Goal: Task Accomplishment & Management: Manage account settings

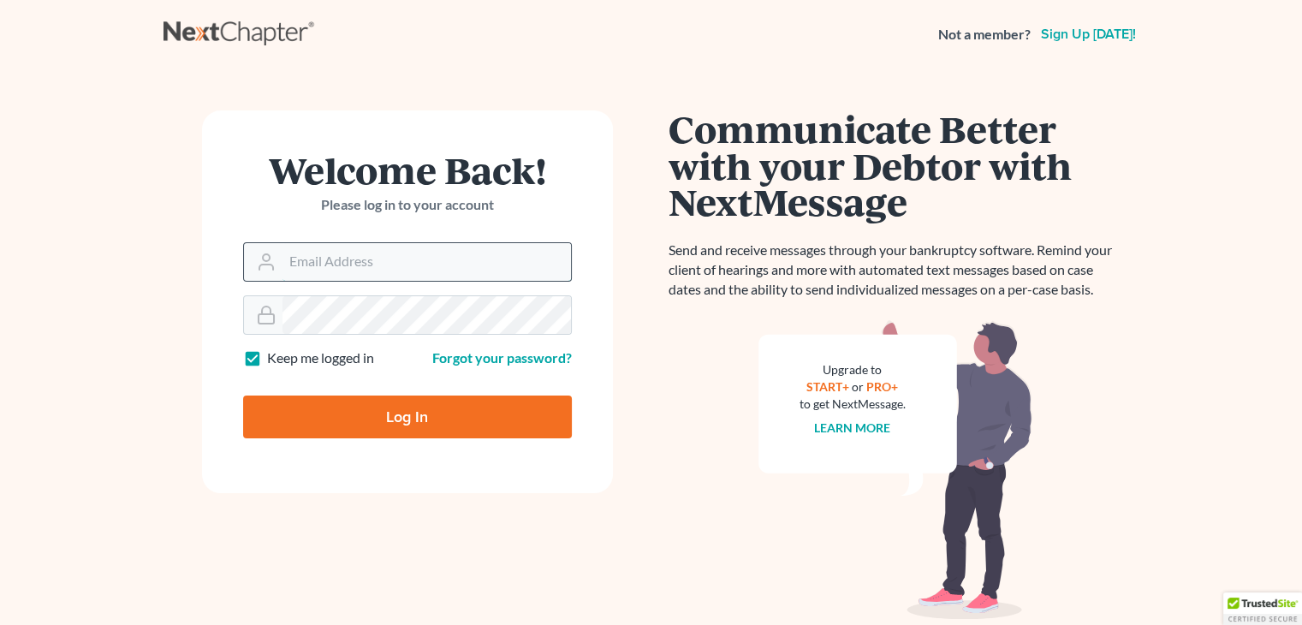
click at [296, 260] on input "Email Address" at bounding box center [427, 262] width 289 height 38
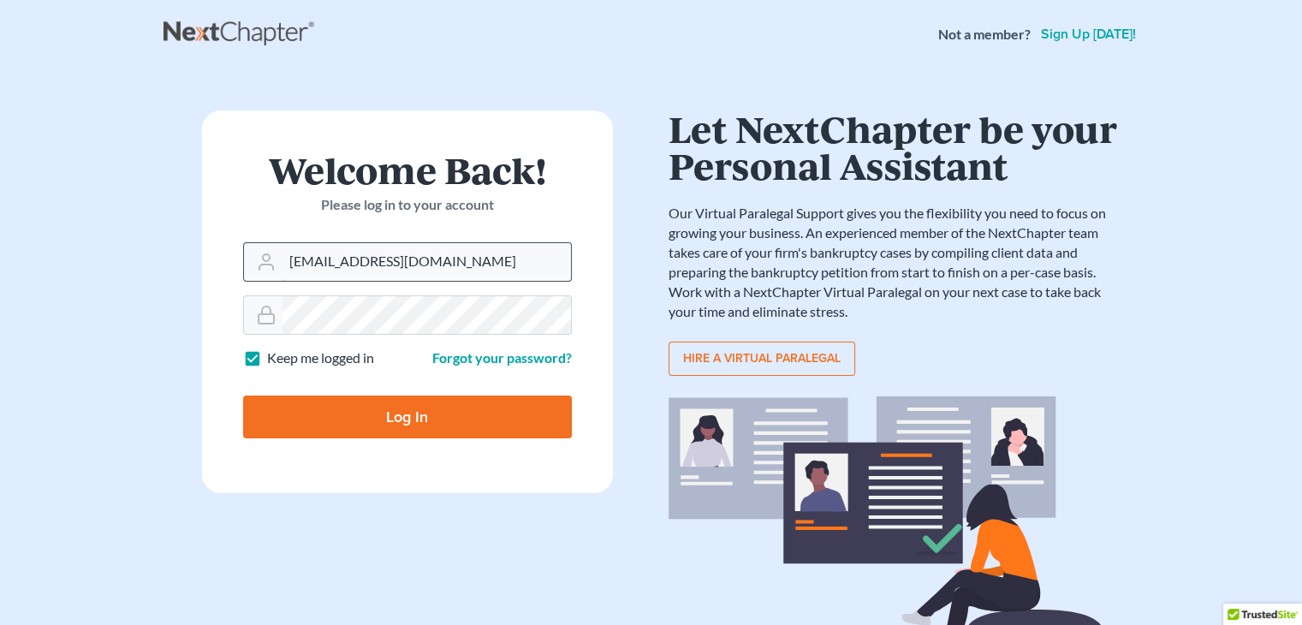
type input "[EMAIL_ADDRESS][DOMAIN_NAME]"
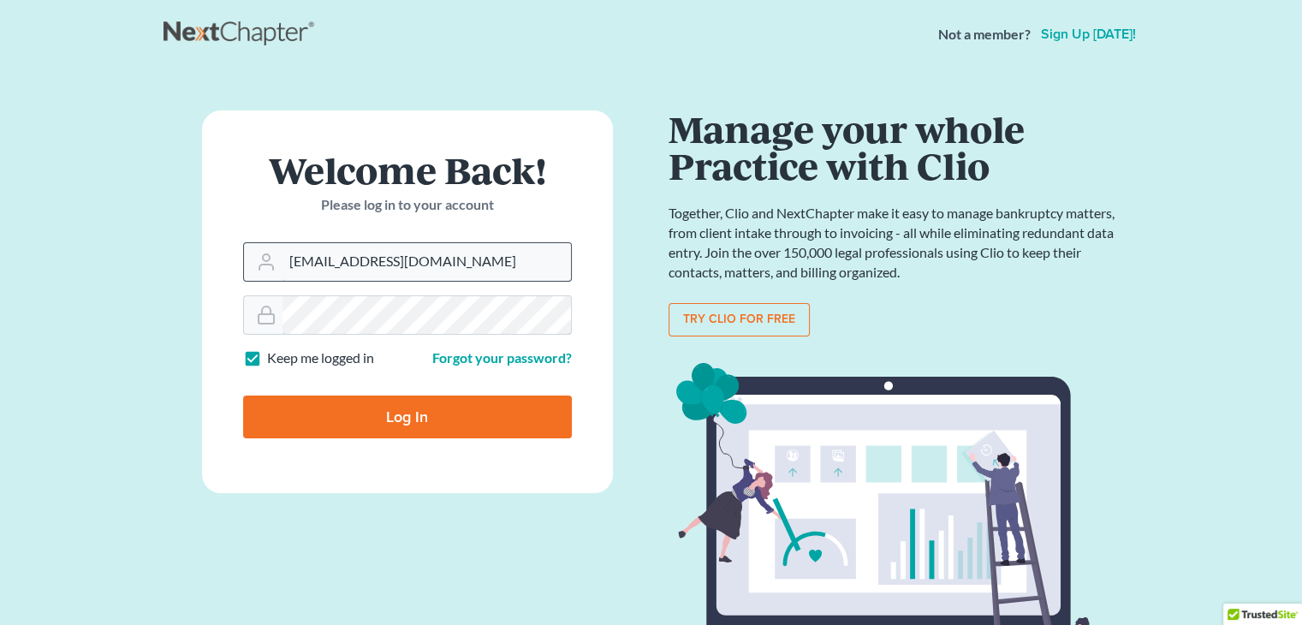
click at [243, 396] on input "Log In" at bounding box center [407, 417] width 329 height 43
type input "Thinking..."
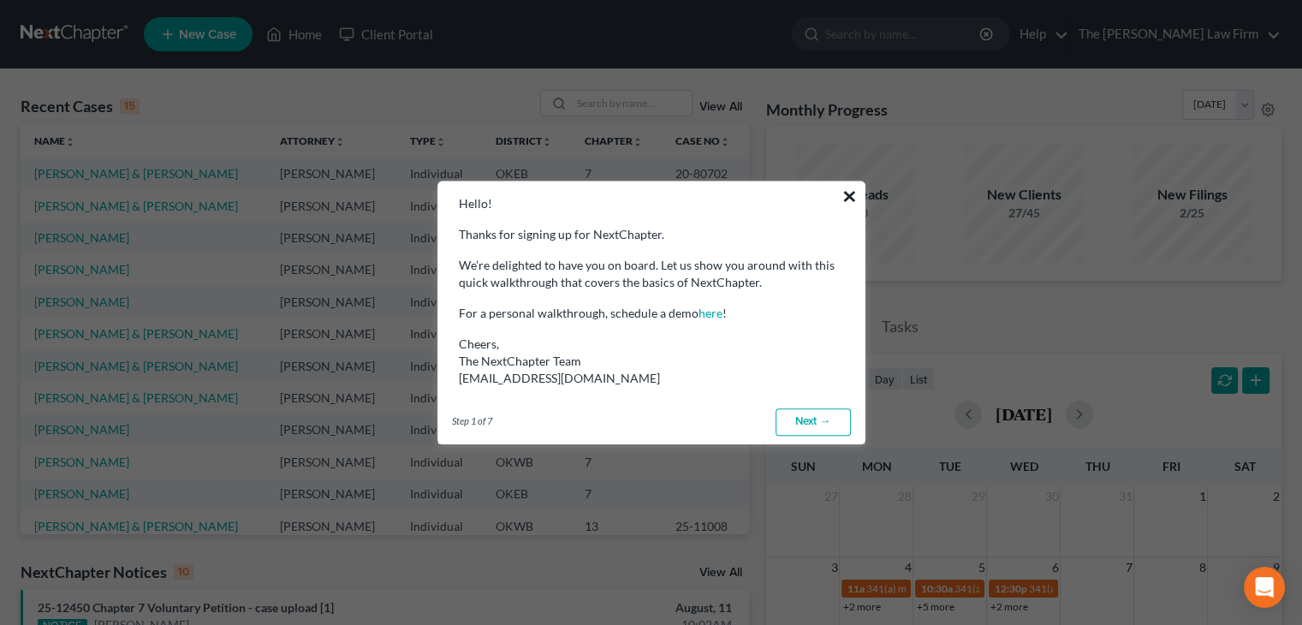
click at [843, 195] on button "×" at bounding box center [850, 195] width 16 height 27
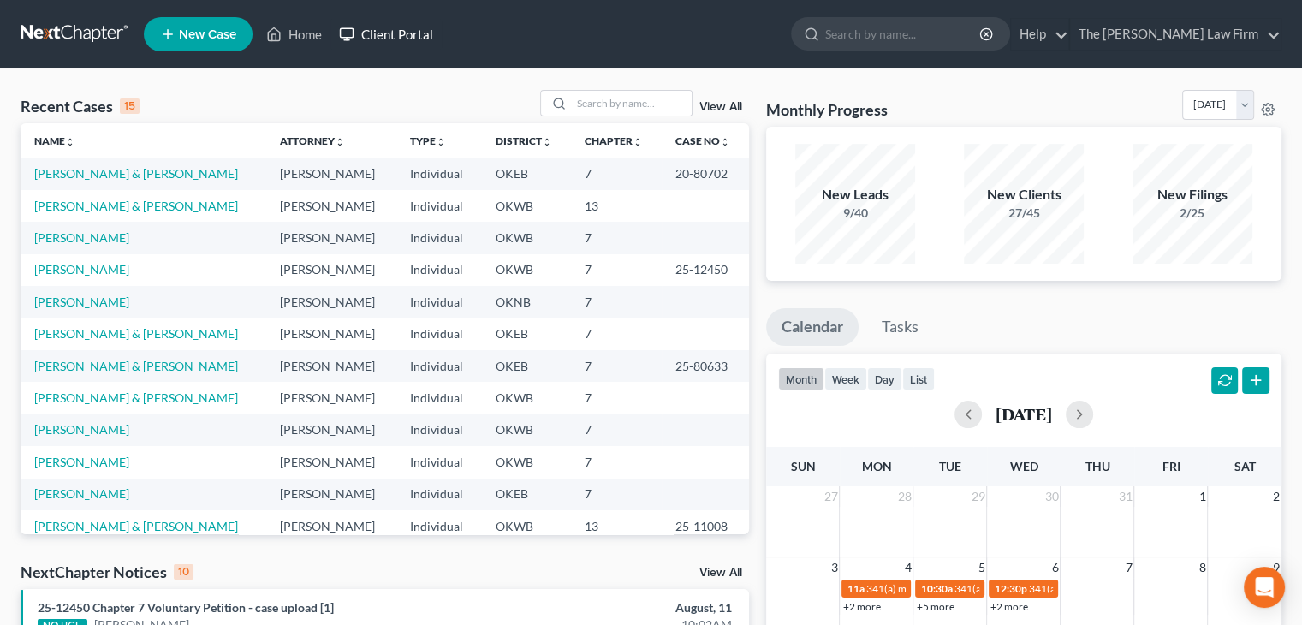
click at [346, 38] on rect at bounding box center [347, 32] width 13 height 9
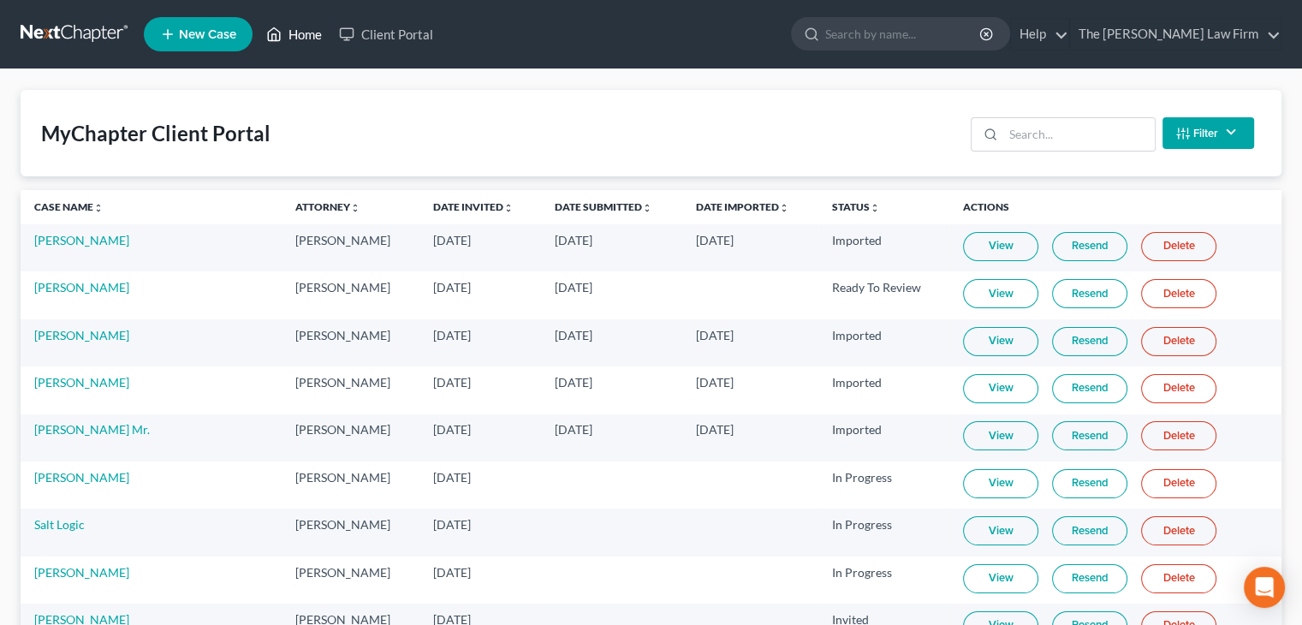
click at [293, 39] on link "Home" at bounding box center [294, 34] width 73 height 31
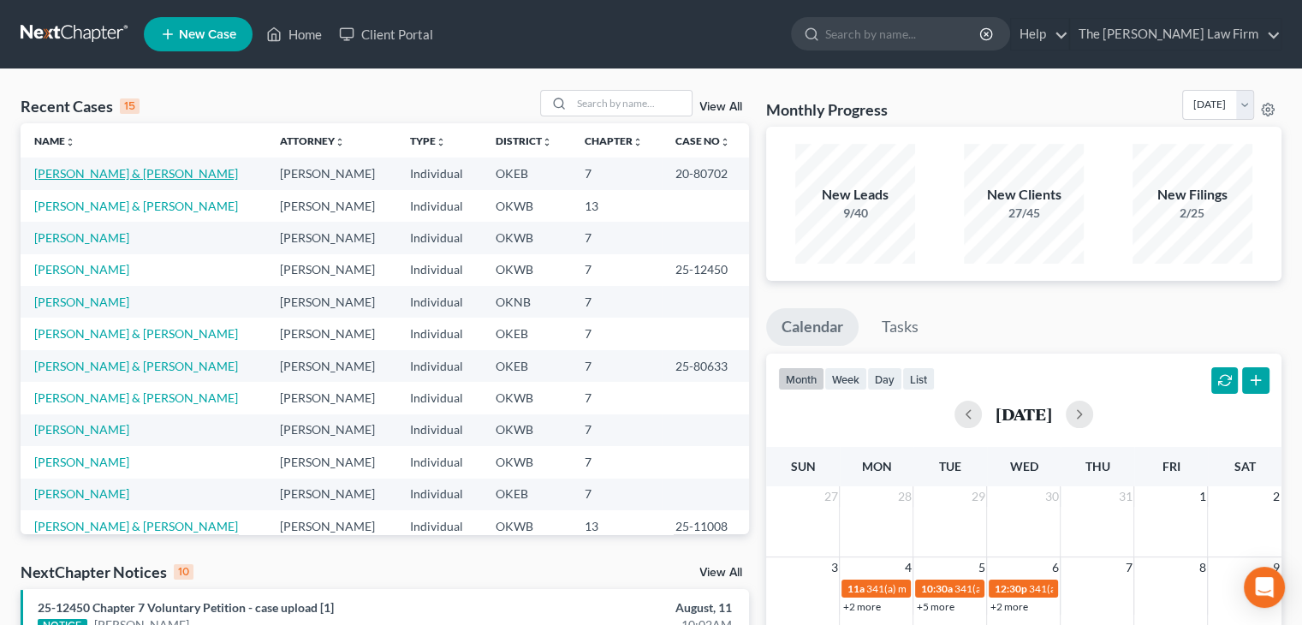
click at [113, 174] on link "[PERSON_NAME] & [PERSON_NAME]" at bounding box center [136, 173] width 204 height 15
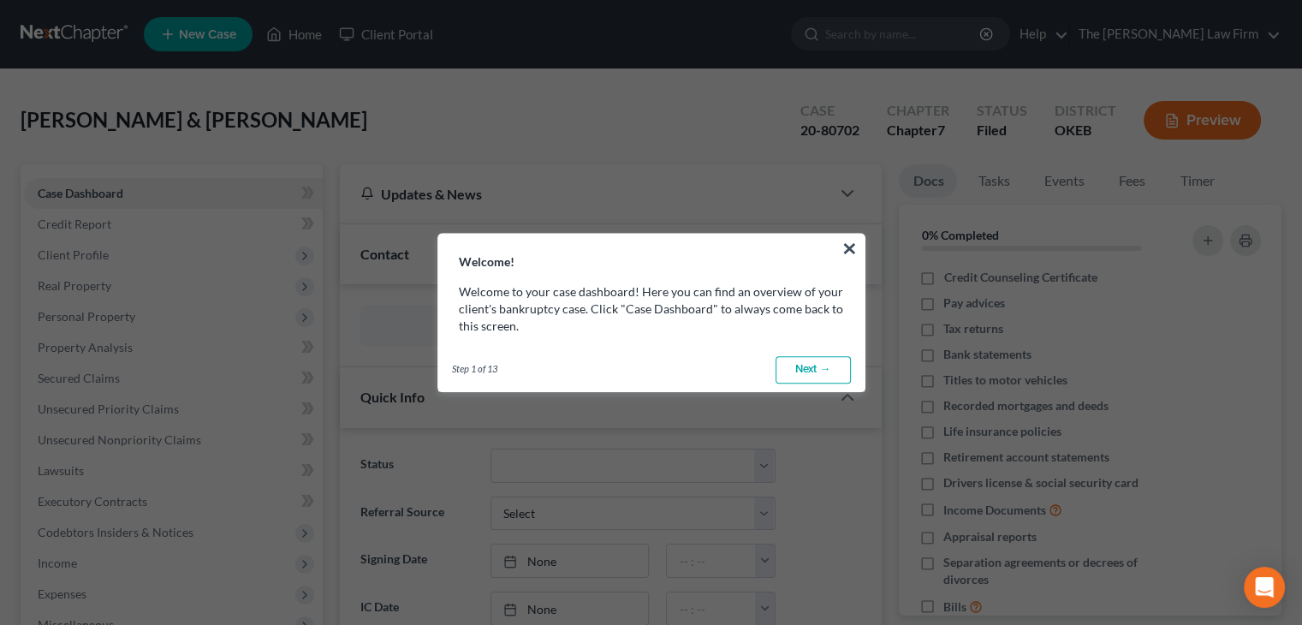
click at [825, 378] on link "Next →" at bounding box center [813, 369] width 75 height 27
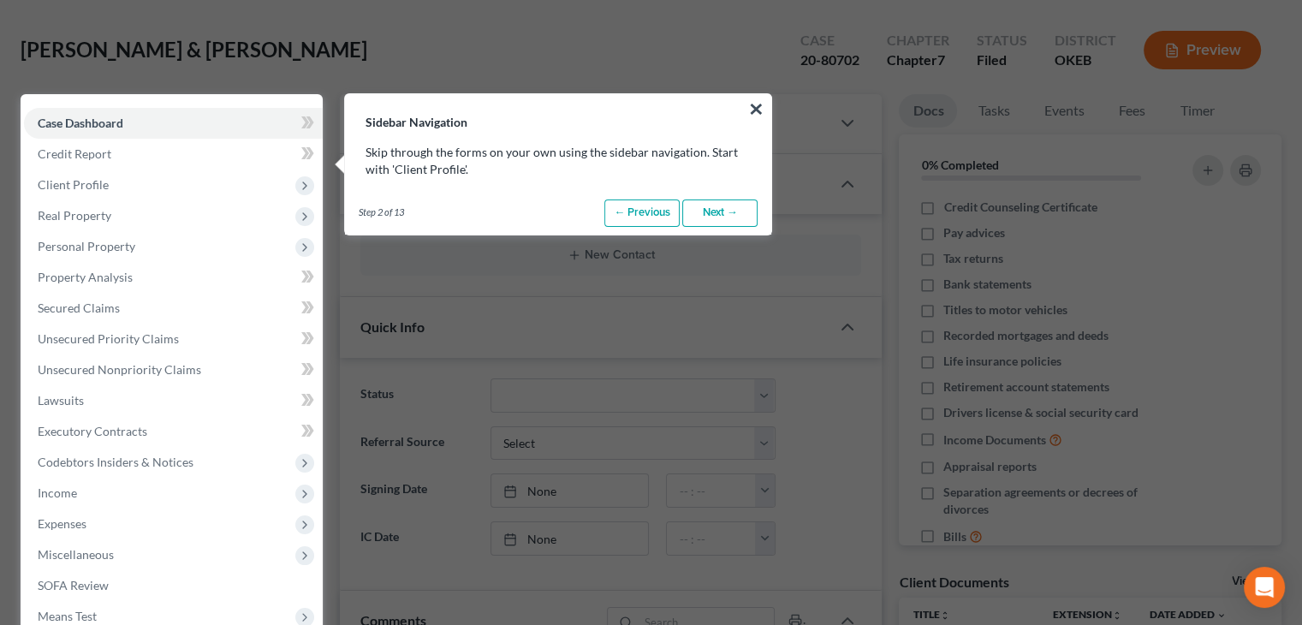
scroll to position [78, 0]
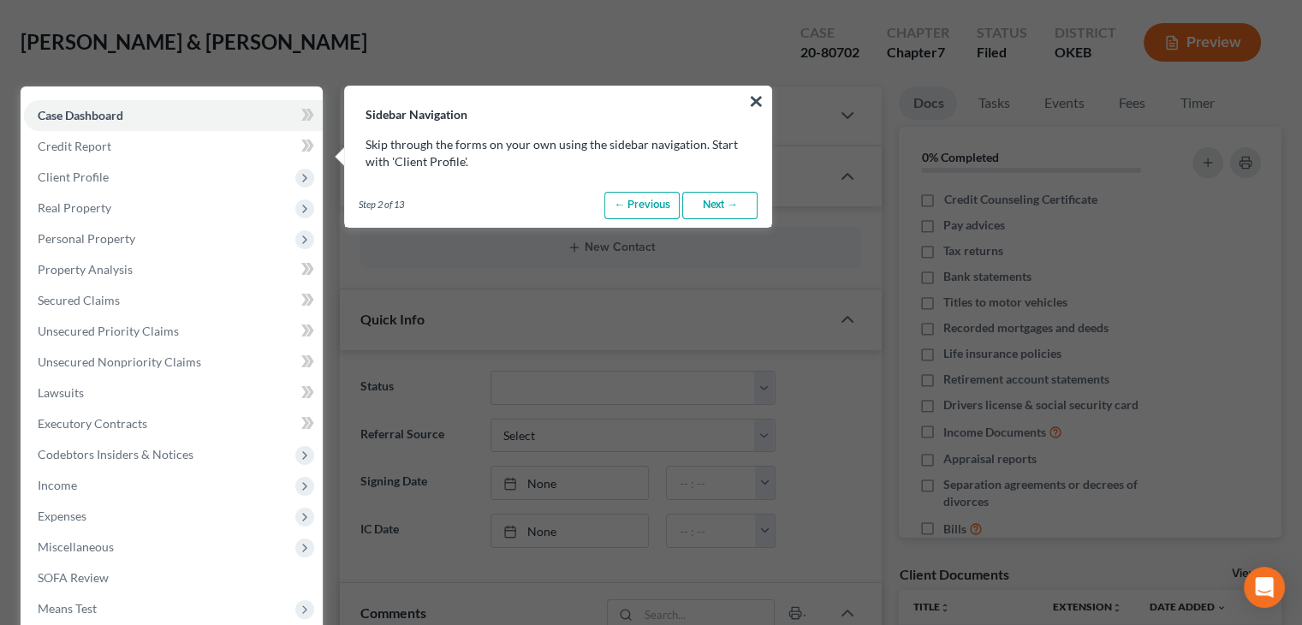
click at [732, 208] on link "Next →" at bounding box center [719, 205] width 75 height 27
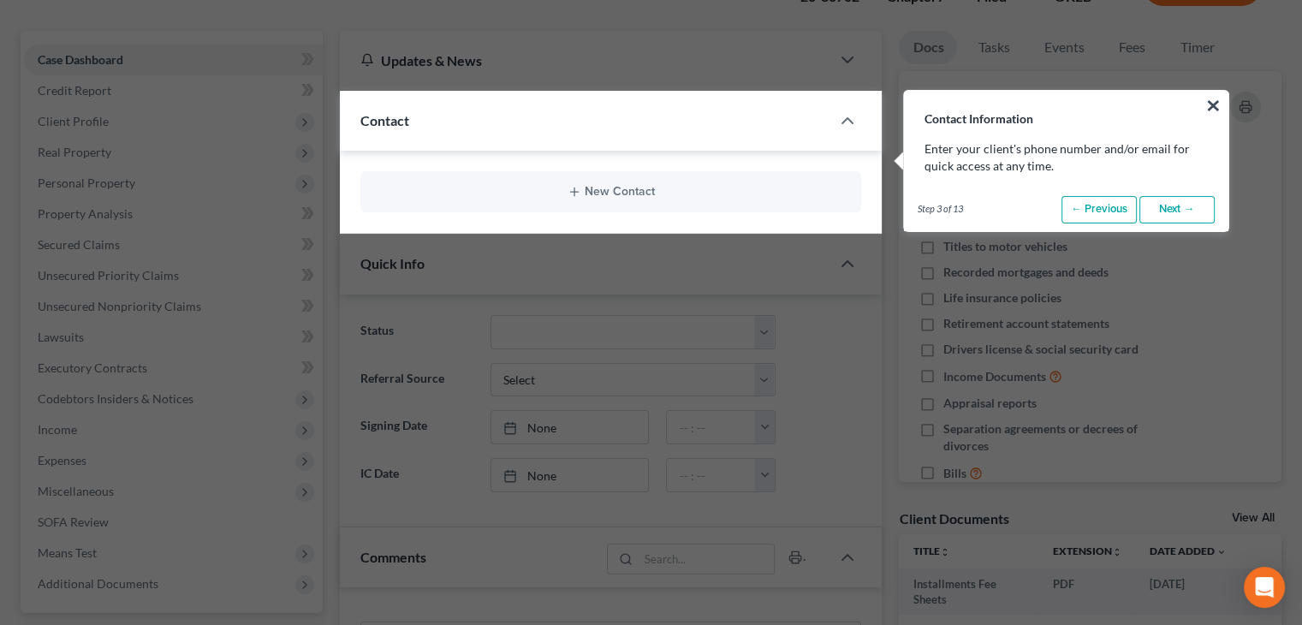
scroll to position [137, 0]
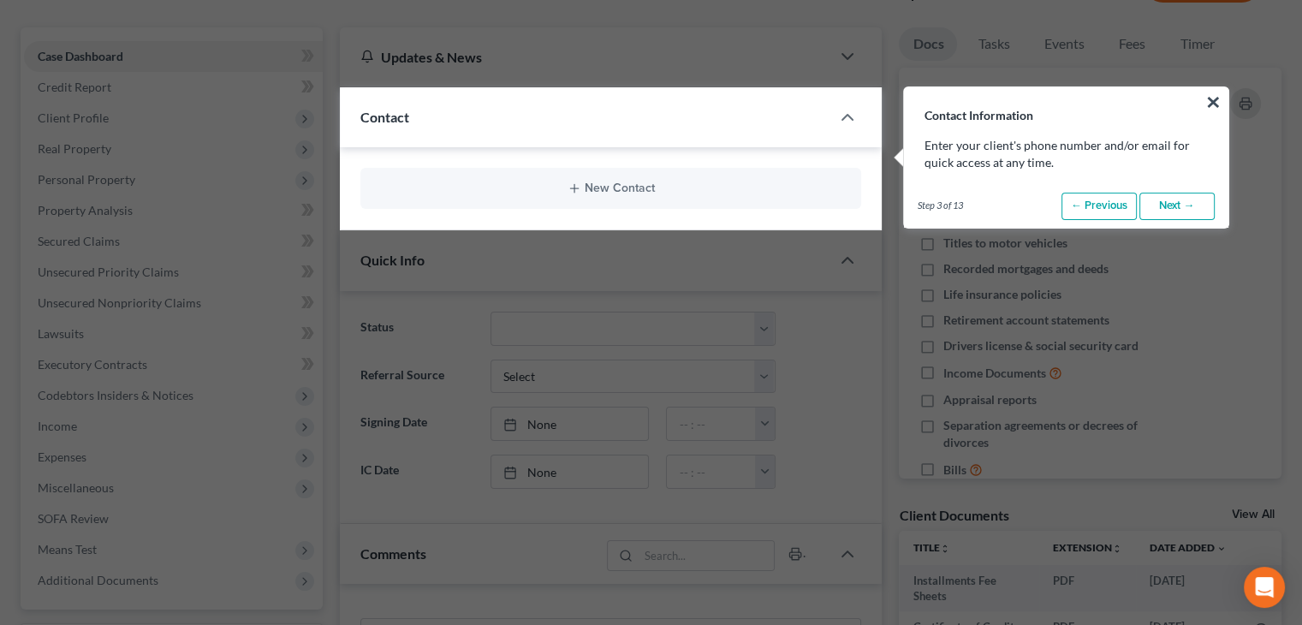
click at [1164, 210] on link "Next →" at bounding box center [1177, 206] width 75 height 27
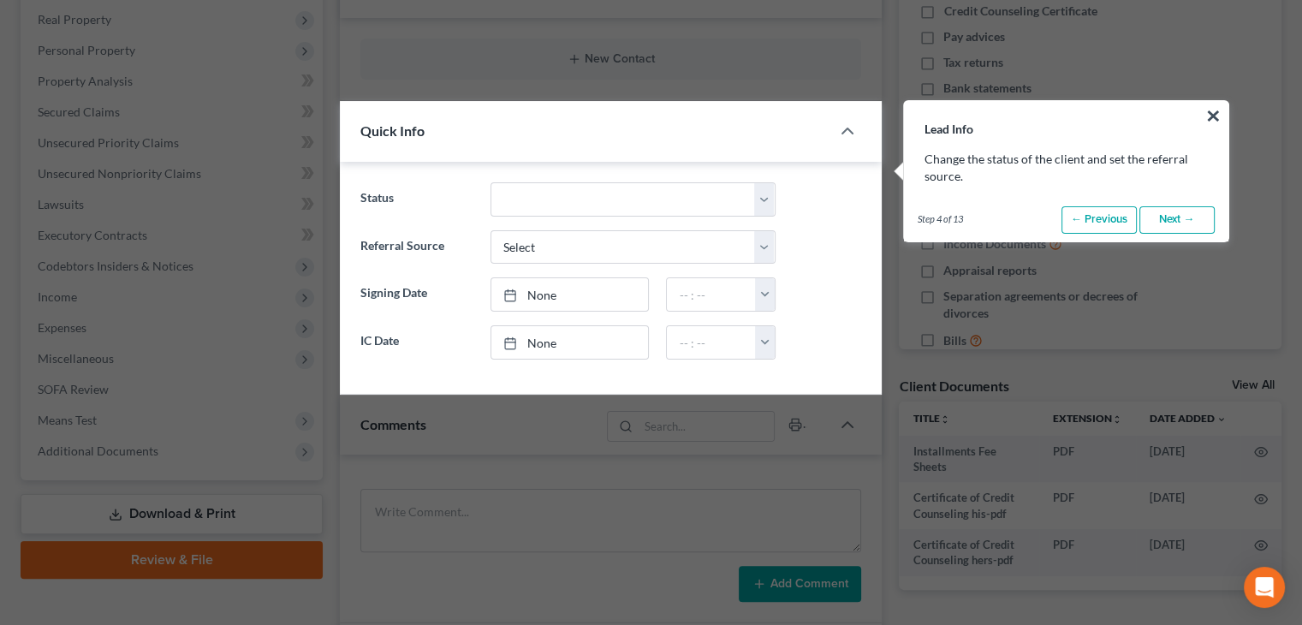
scroll to position [281, 0]
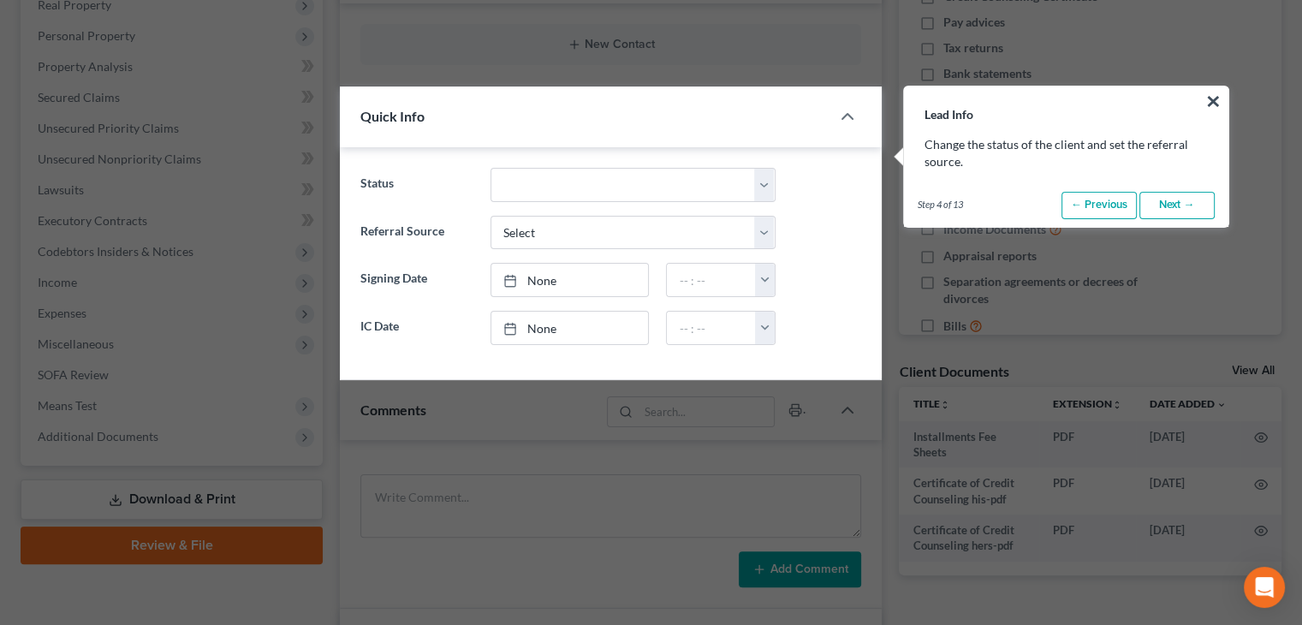
click at [1164, 210] on link "Next →" at bounding box center [1177, 205] width 75 height 27
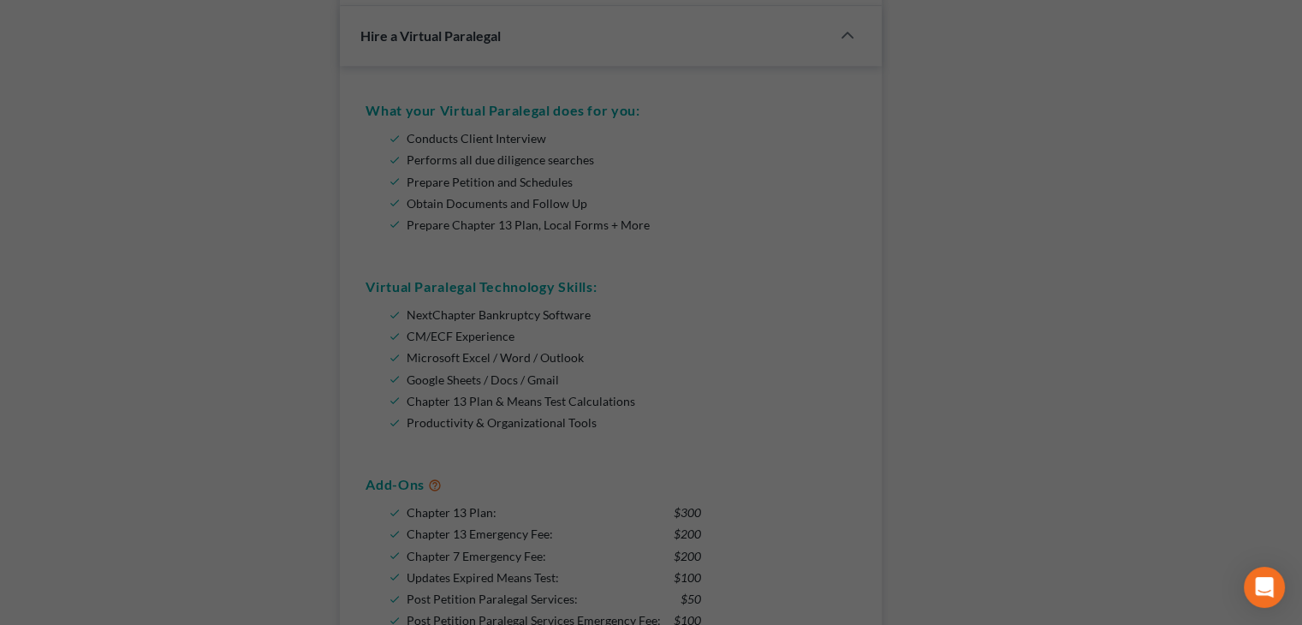
scroll to position [1660, 0]
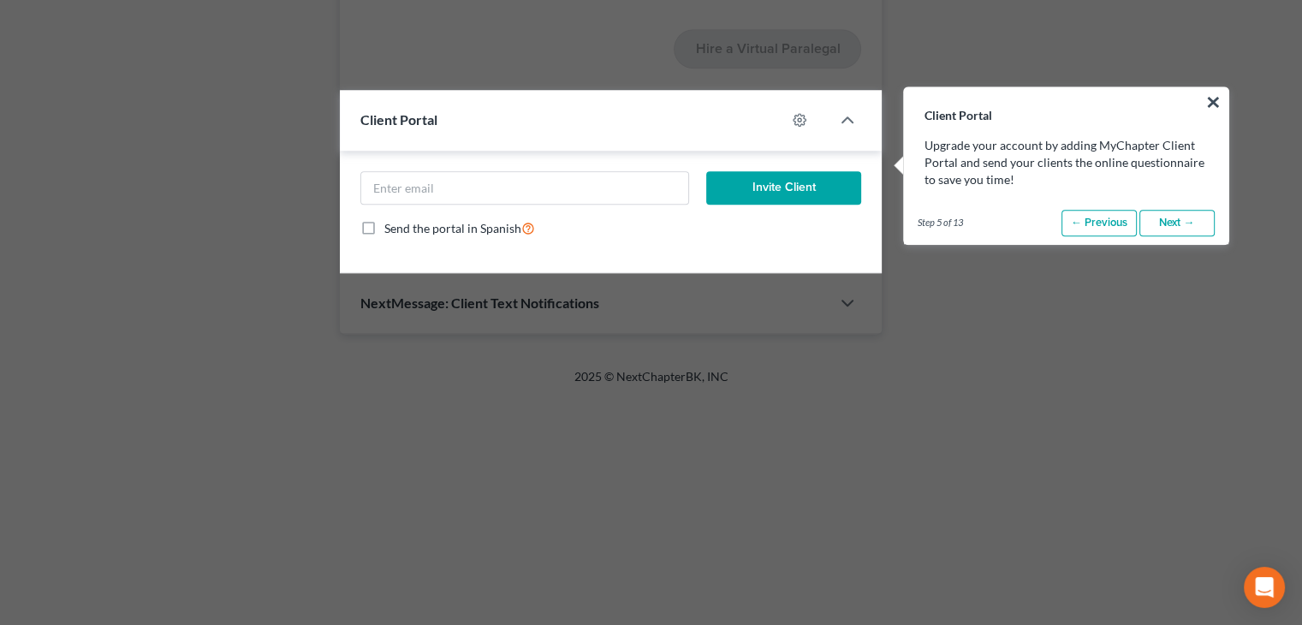
click at [1164, 210] on link "Next →" at bounding box center [1177, 223] width 75 height 27
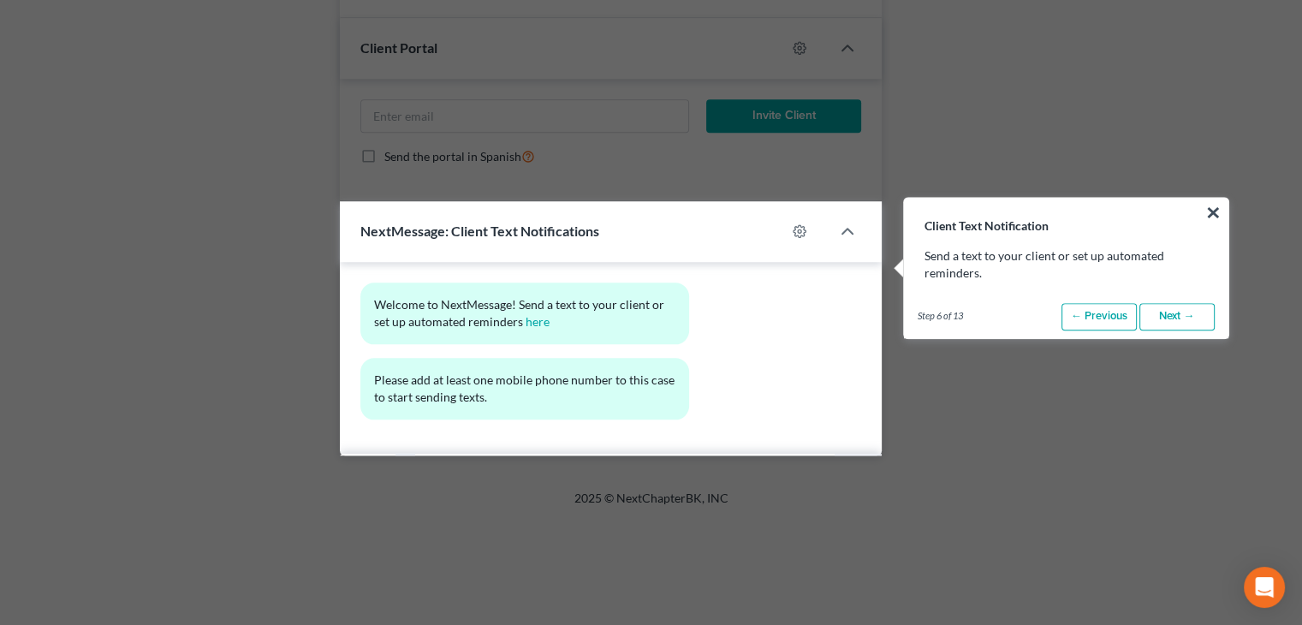
scroll to position [1843, 0]
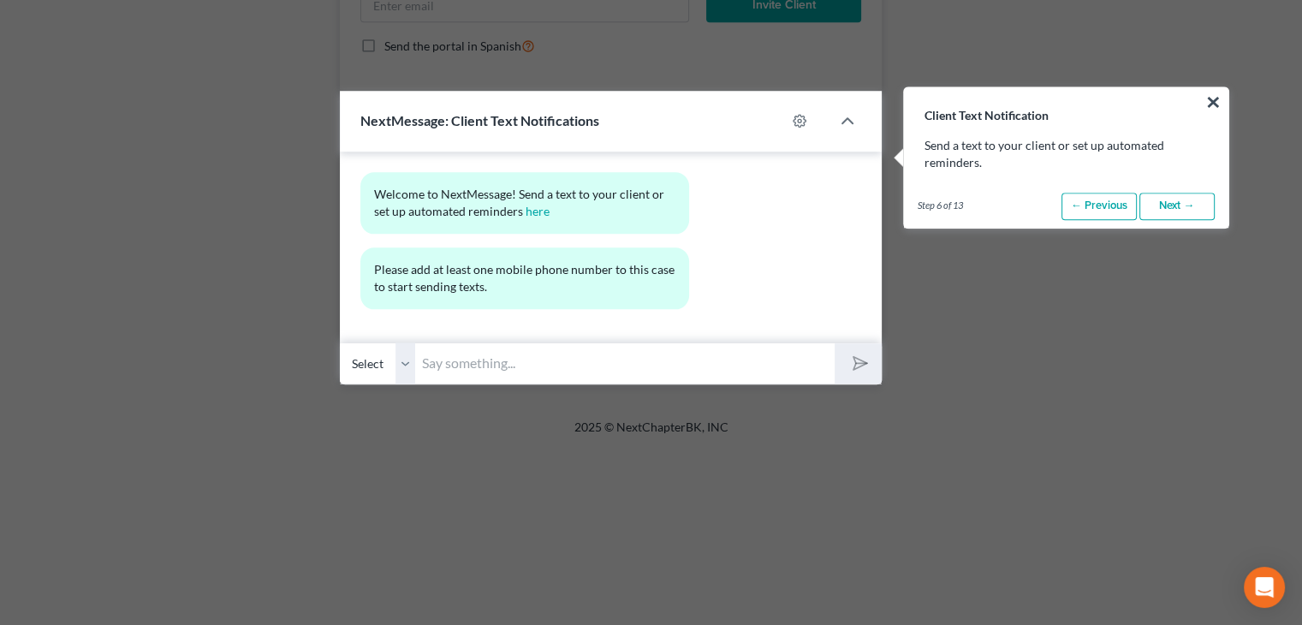
click at [1164, 210] on link "Next →" at bounding box center [1177, 206] width 75 height 27
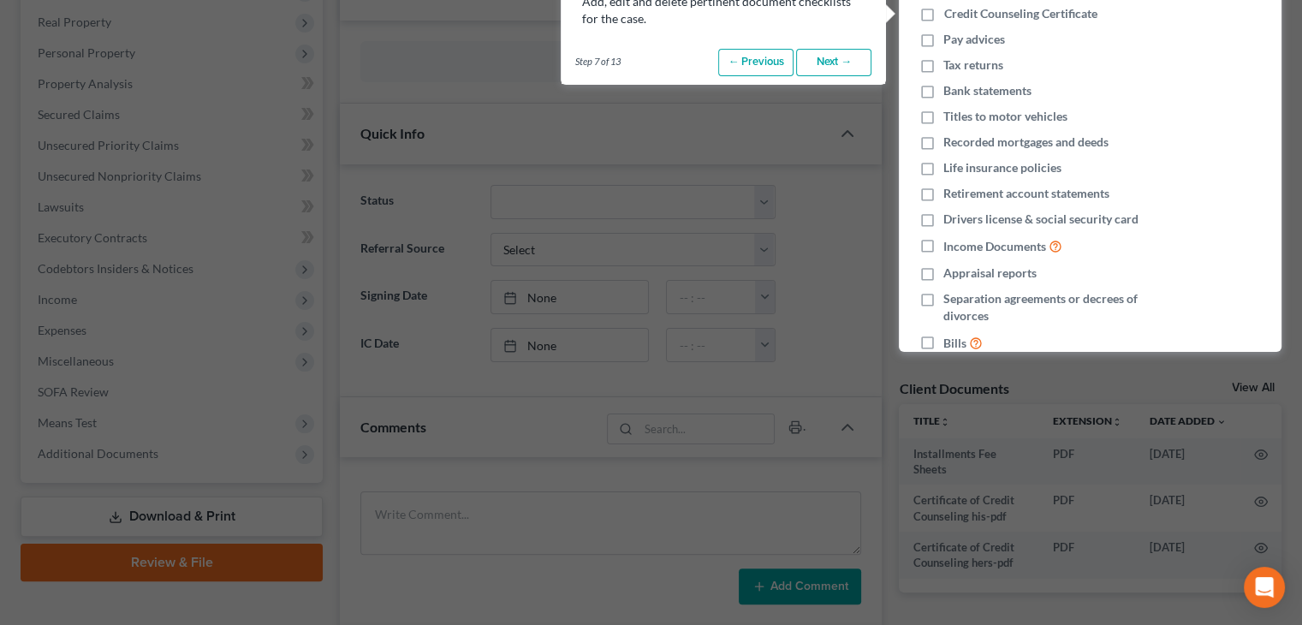
scroll to position [120, 0]
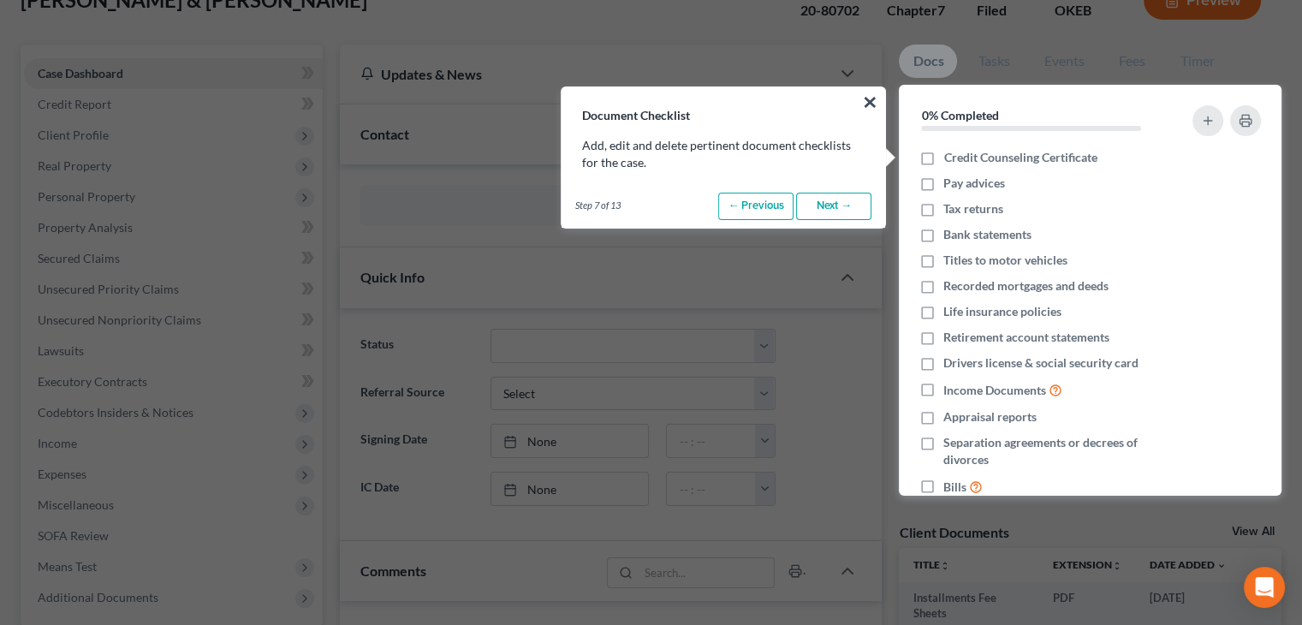
click at [852, 215] on link "Next →" at bounding box center [833, 206] width 75 height 27
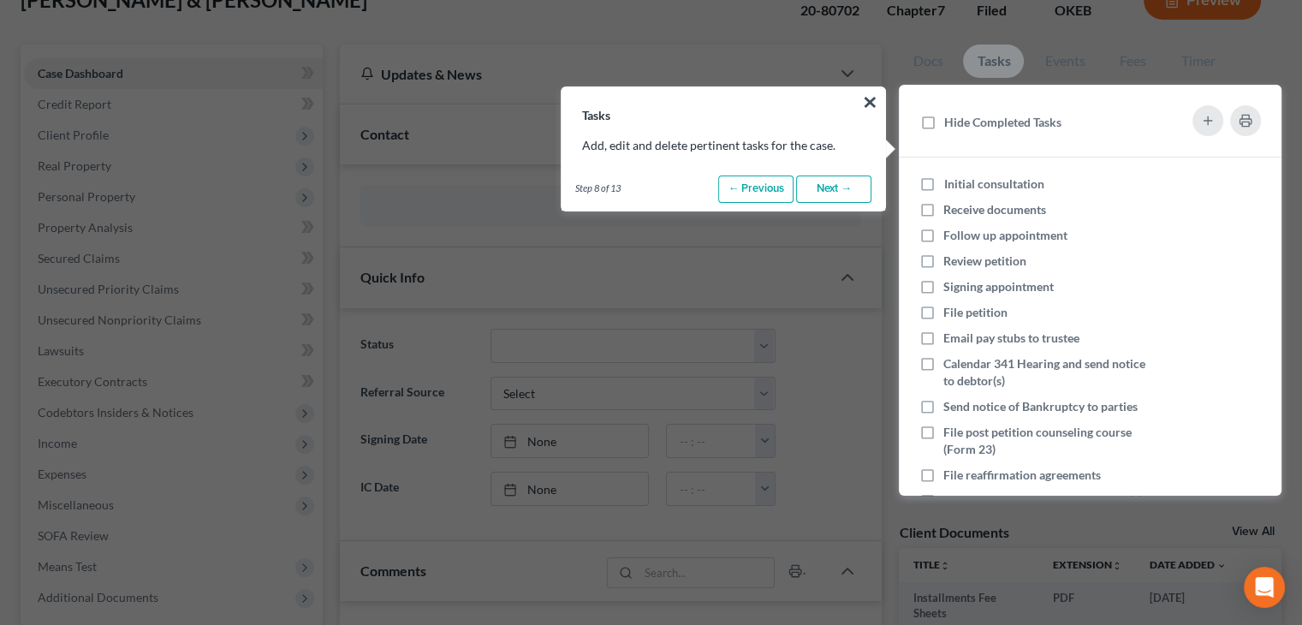
click at [841, 197] on link "Next →" at bounding box center [833, 189] width 75 height 27
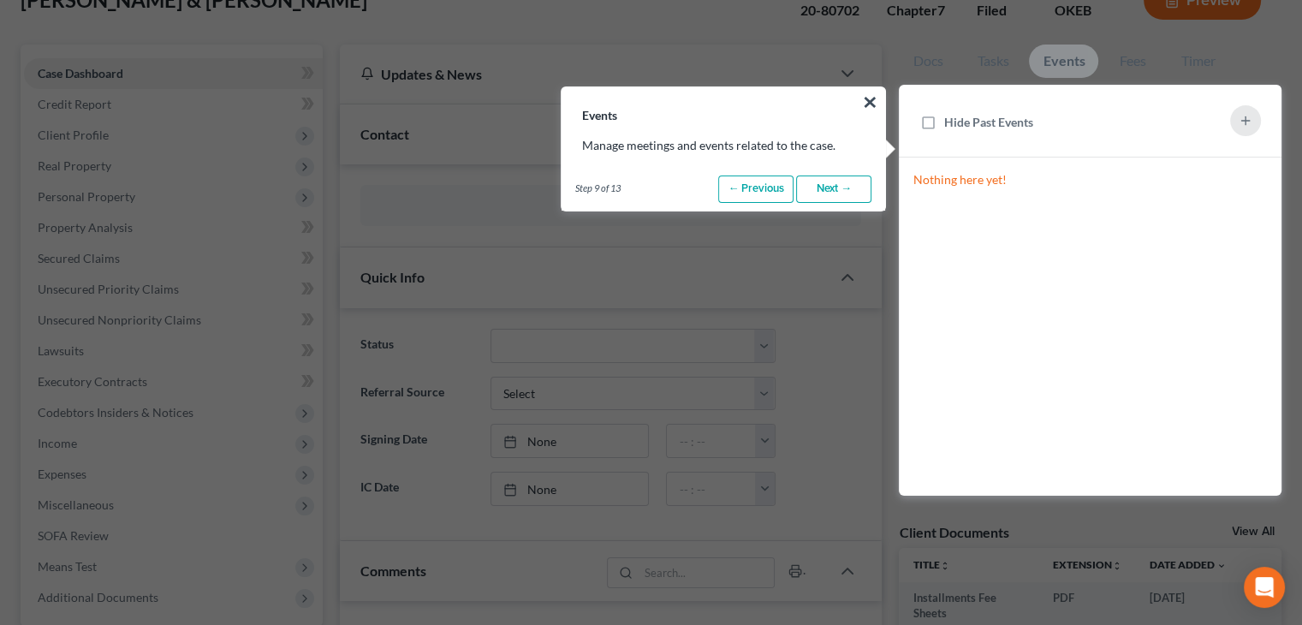
click at [841, 197] on link "Next →" at bounding box center [833, 189] width 75 height 27
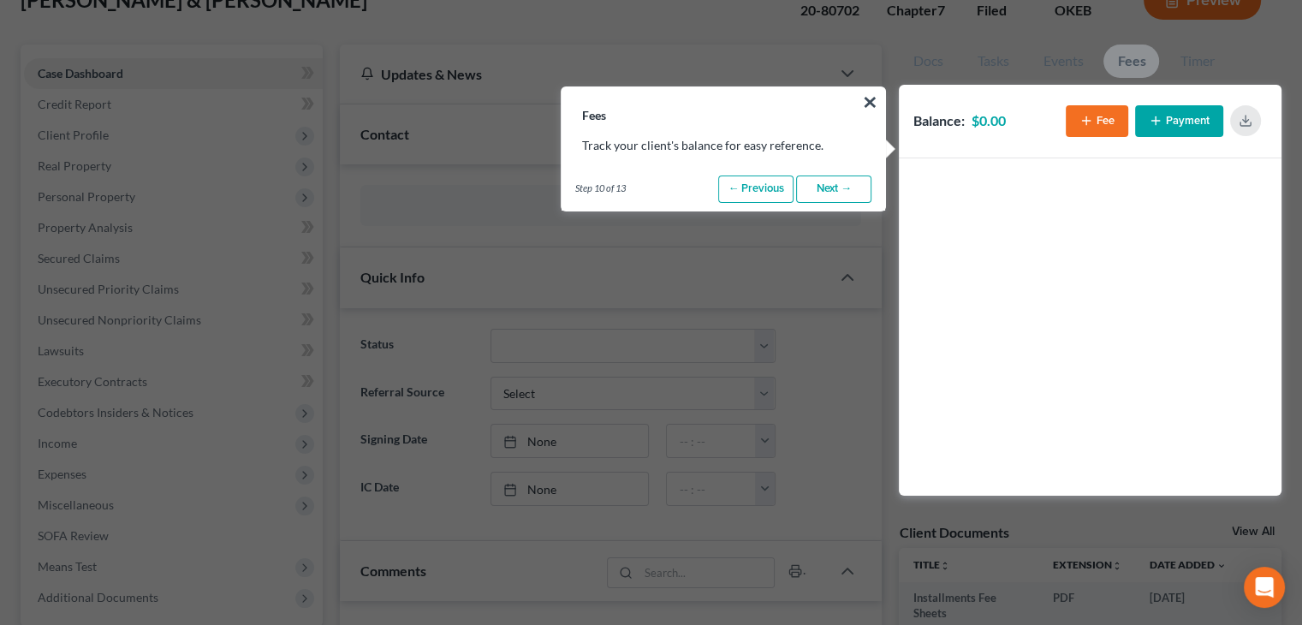
click at [841, 197] on link "Next →" at bounding box center [833, 189] width 75 height 27
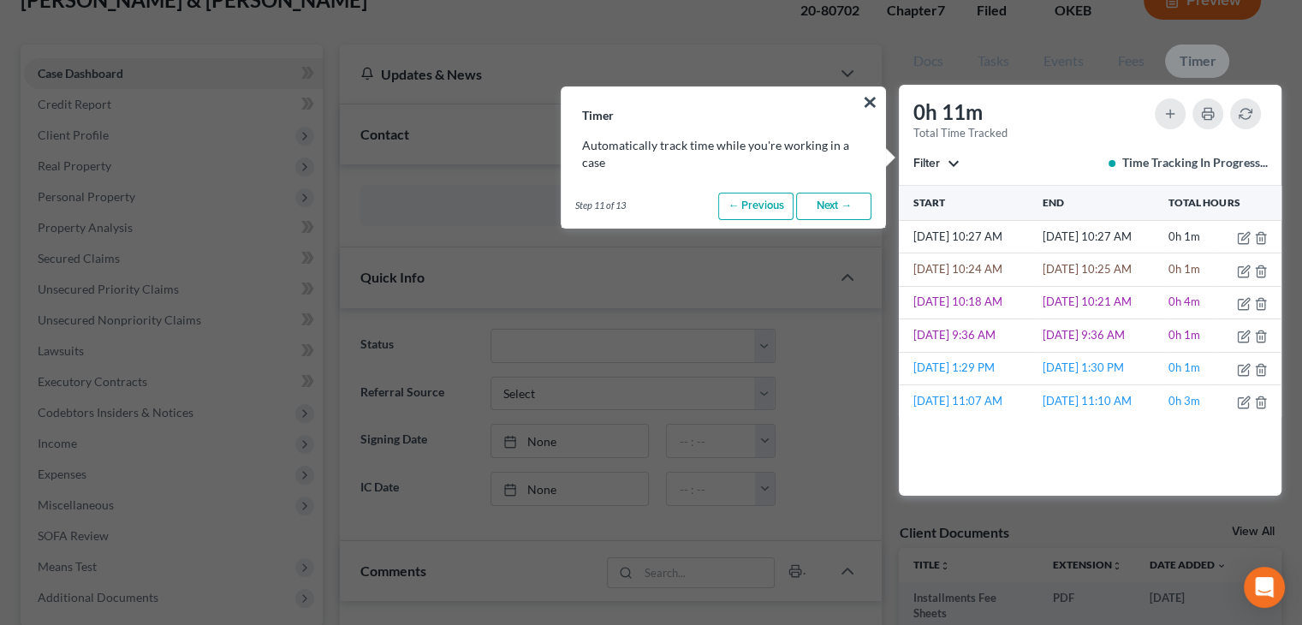
click at [841, 197] on link "Next →" at bounding box center [833, 206] width 75 height 27
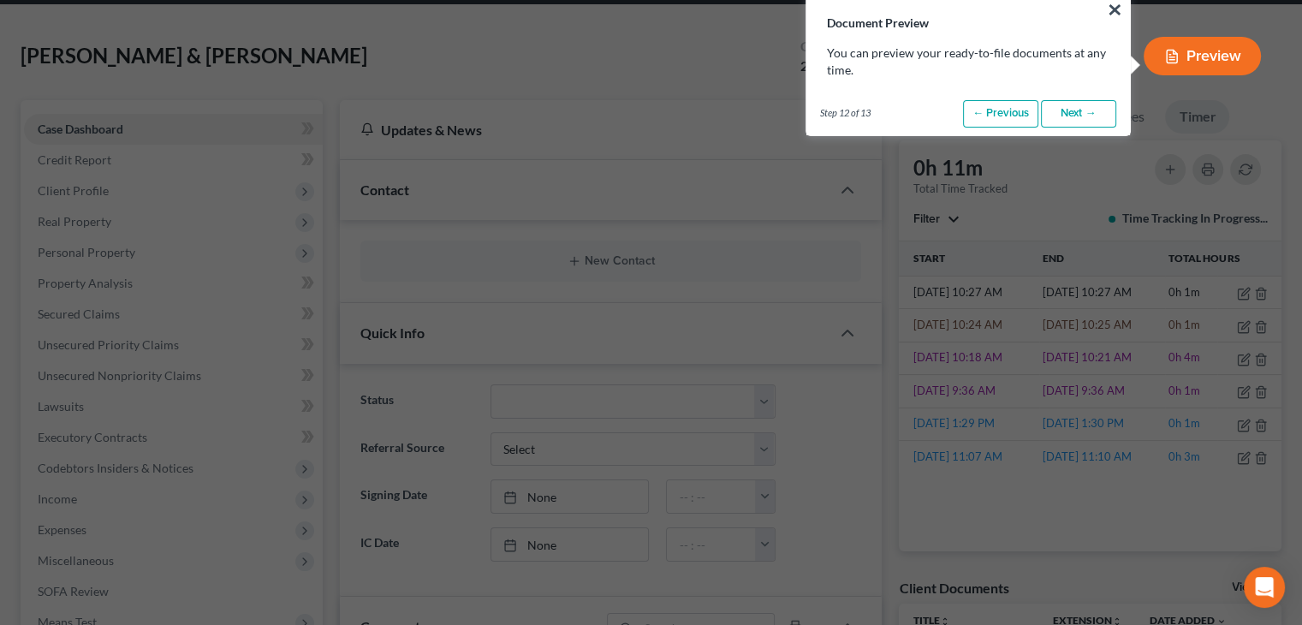
scroll to position [0, 0]
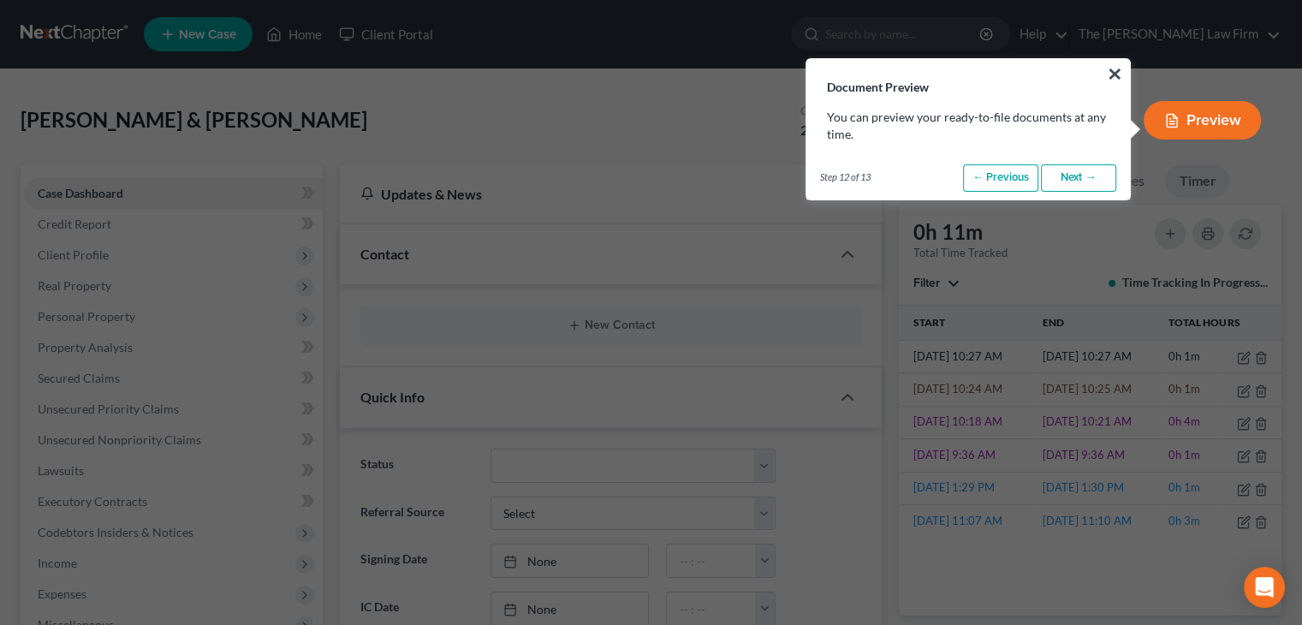
click at [1072, 176] on link "Next →" at bounding box center [1078, 177] width 75 height 27
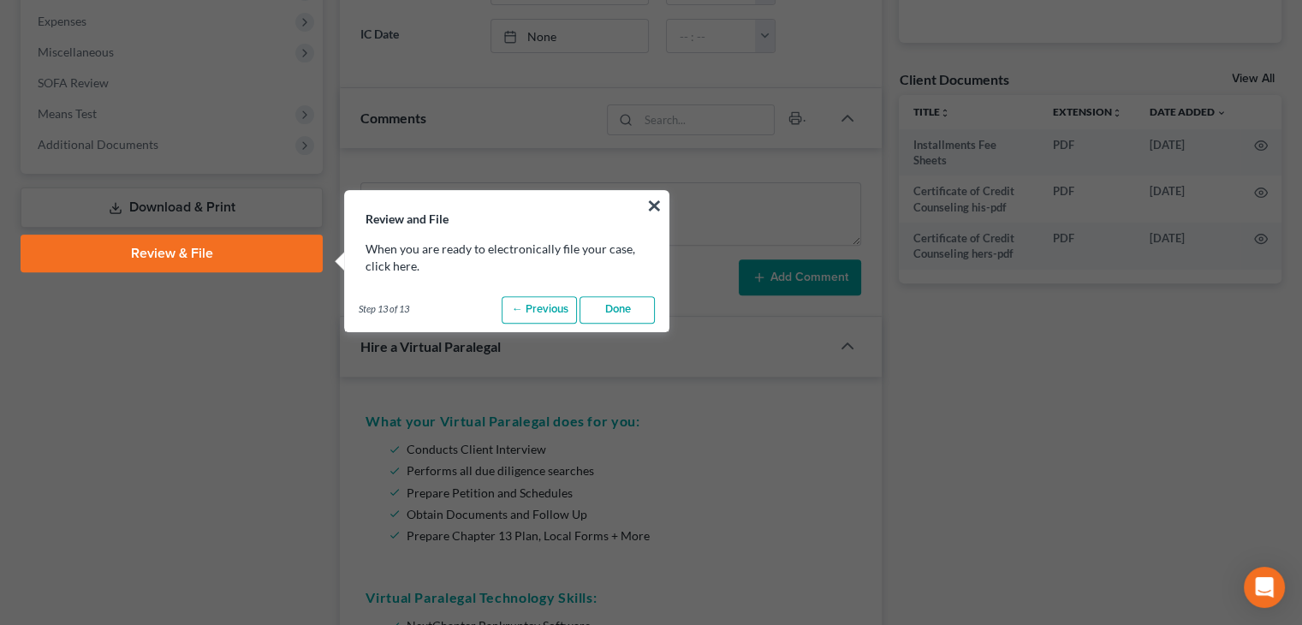
scroll to position [677, 0]
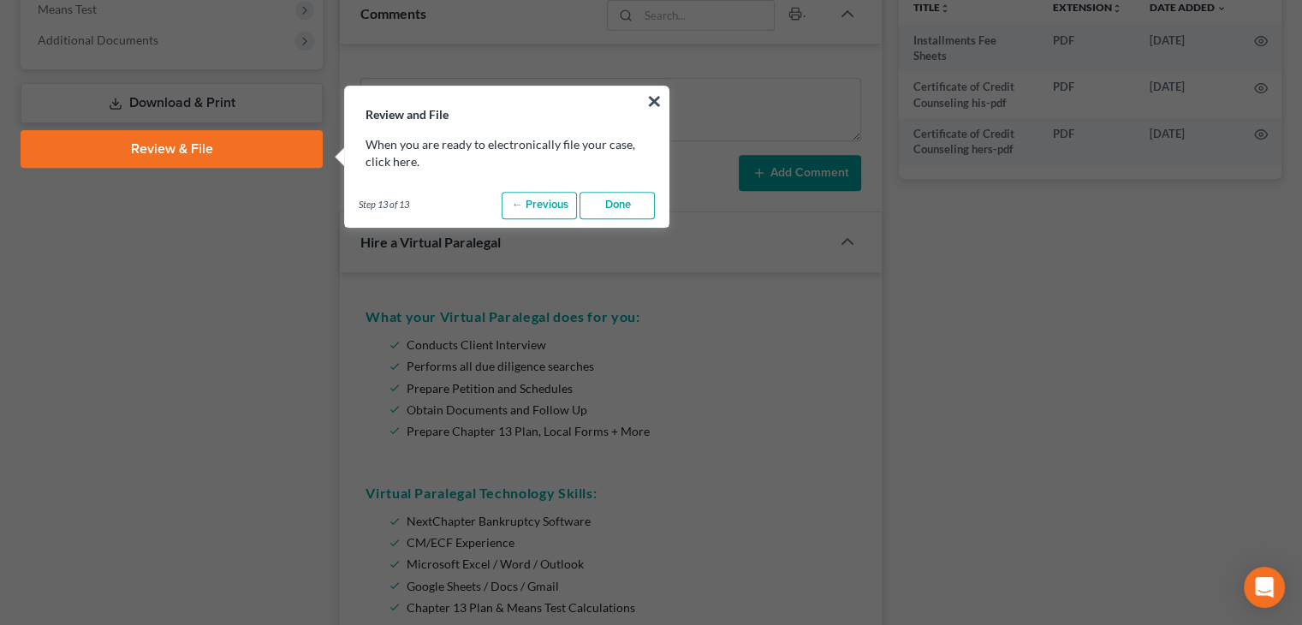
click at [629, 204] on link "Done" at bounding box center [617, 205] width 75 height 27
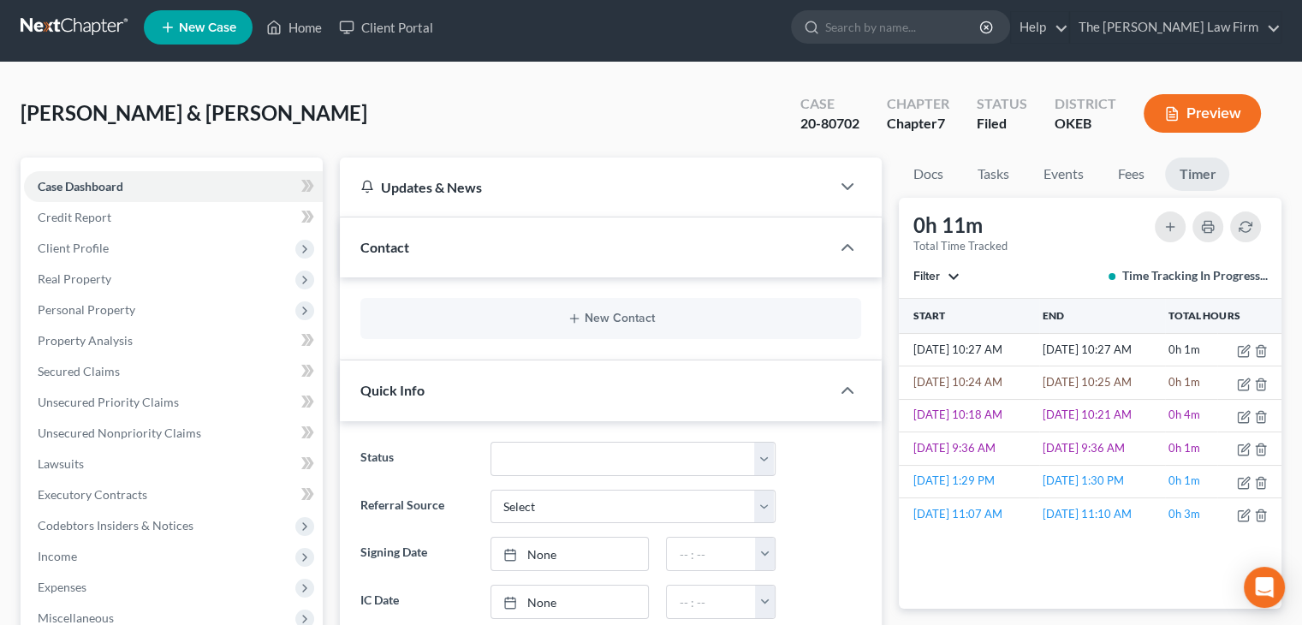
scroll to position [0, 0]
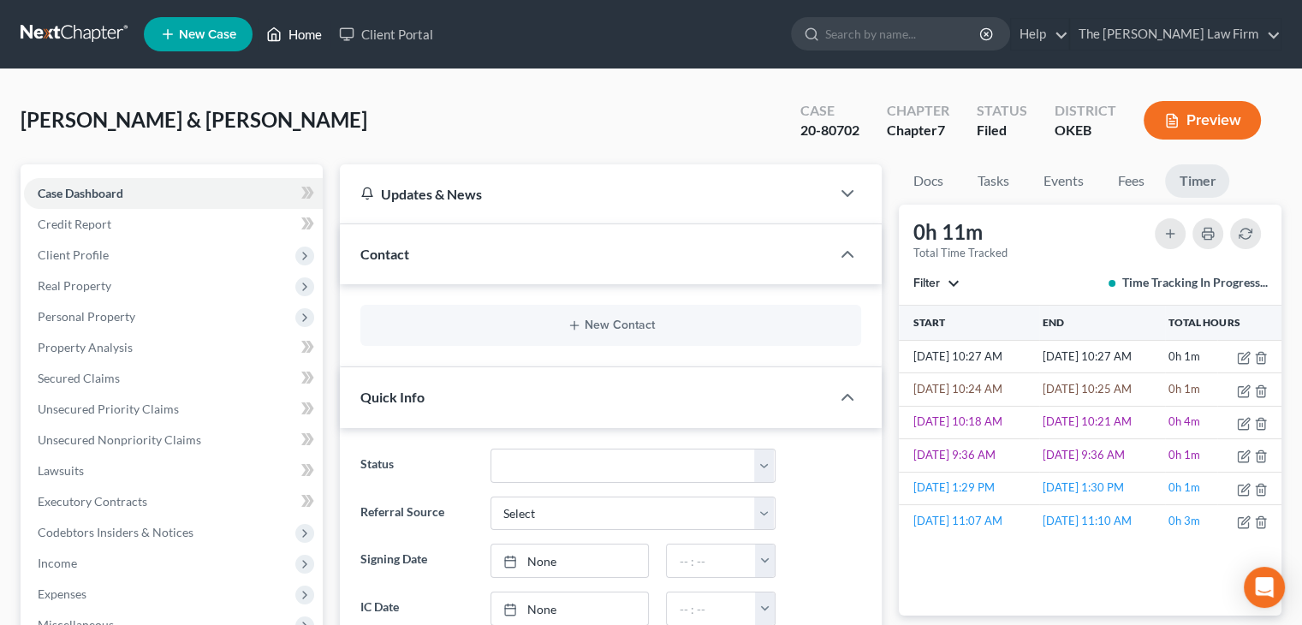
click at [292, 42] on link "Home" at bounding box center [294, 34] width 73 height 31
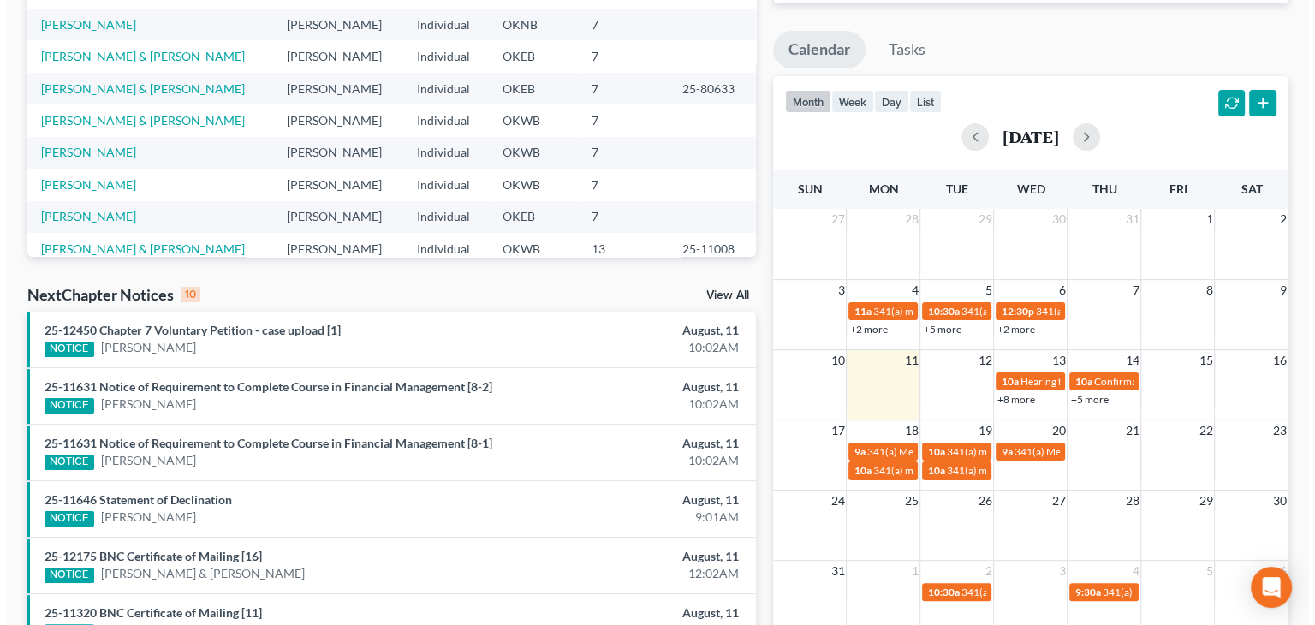
scroll to position [280, 0]
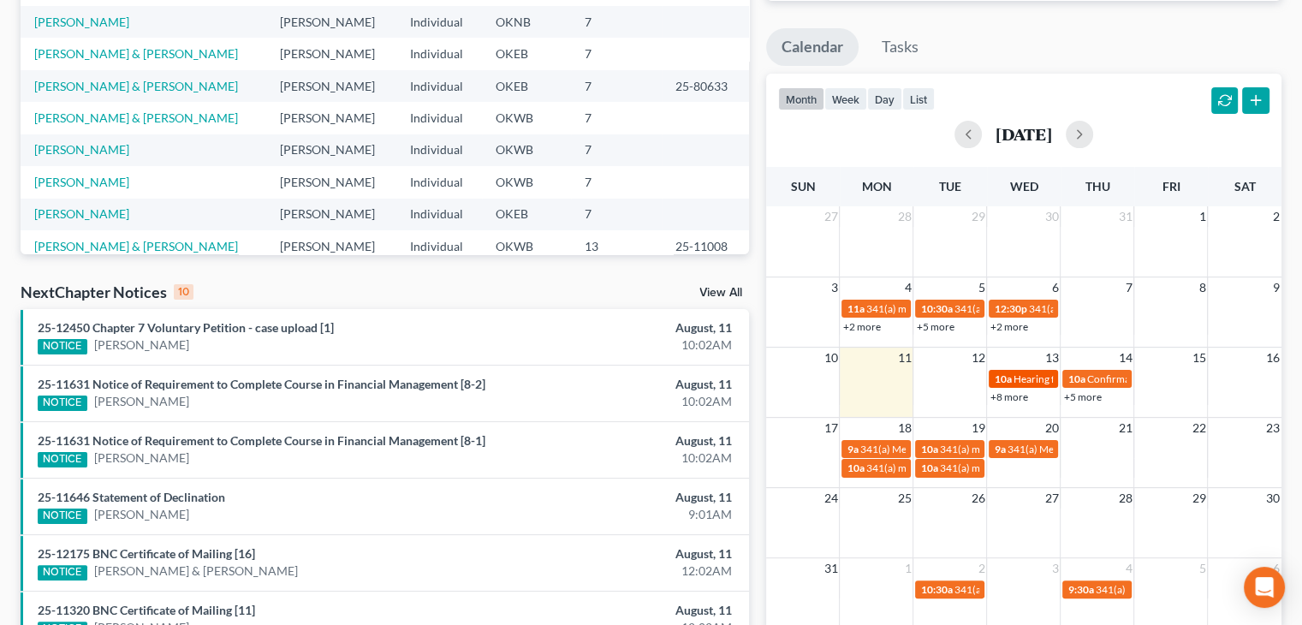
click at [1023, 380] on span "Hearing for [PERSON_NAME] & [PERSON_NAME]" at bounding box center [1125, 378] width 224 height 13
select select "Days"
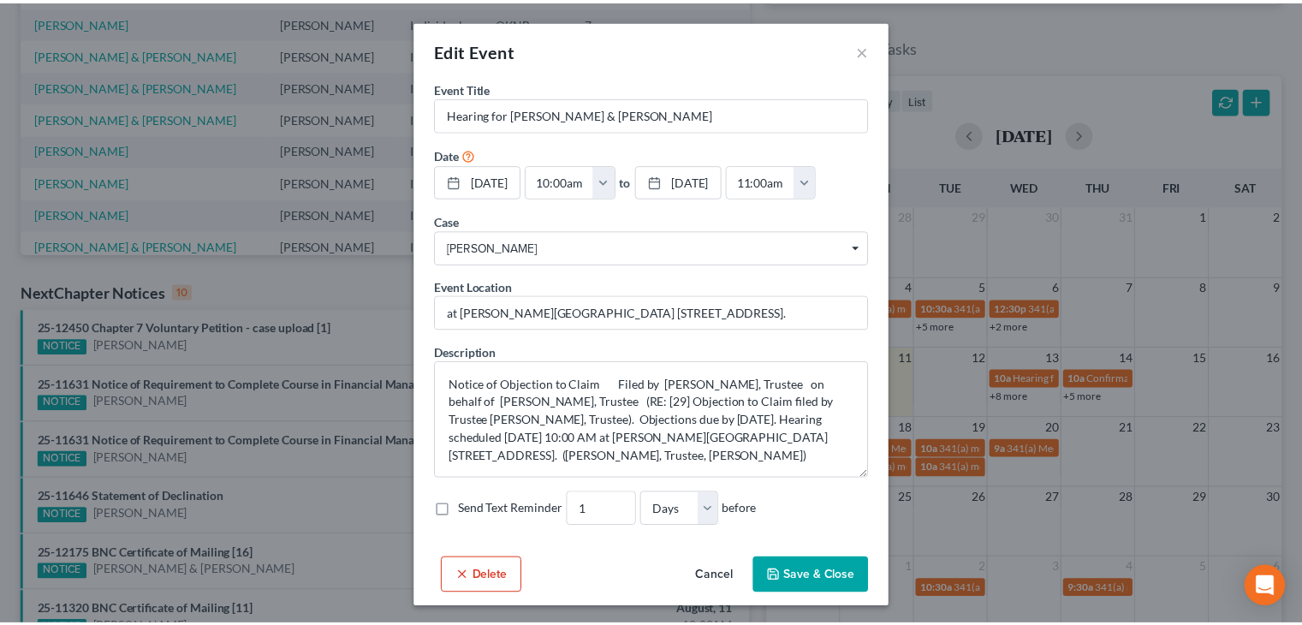
scroll to position [2, 0]
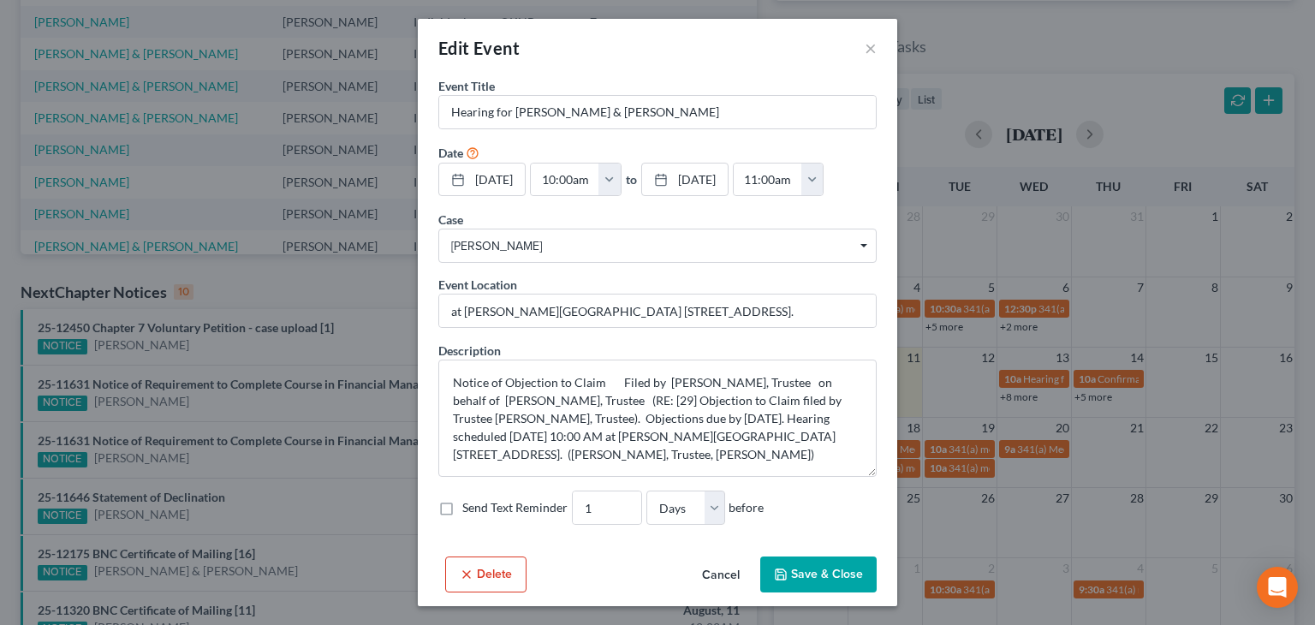
click at [790, 573] on button "Save & Close" at bounding box center [818, 575] width 116 height 36
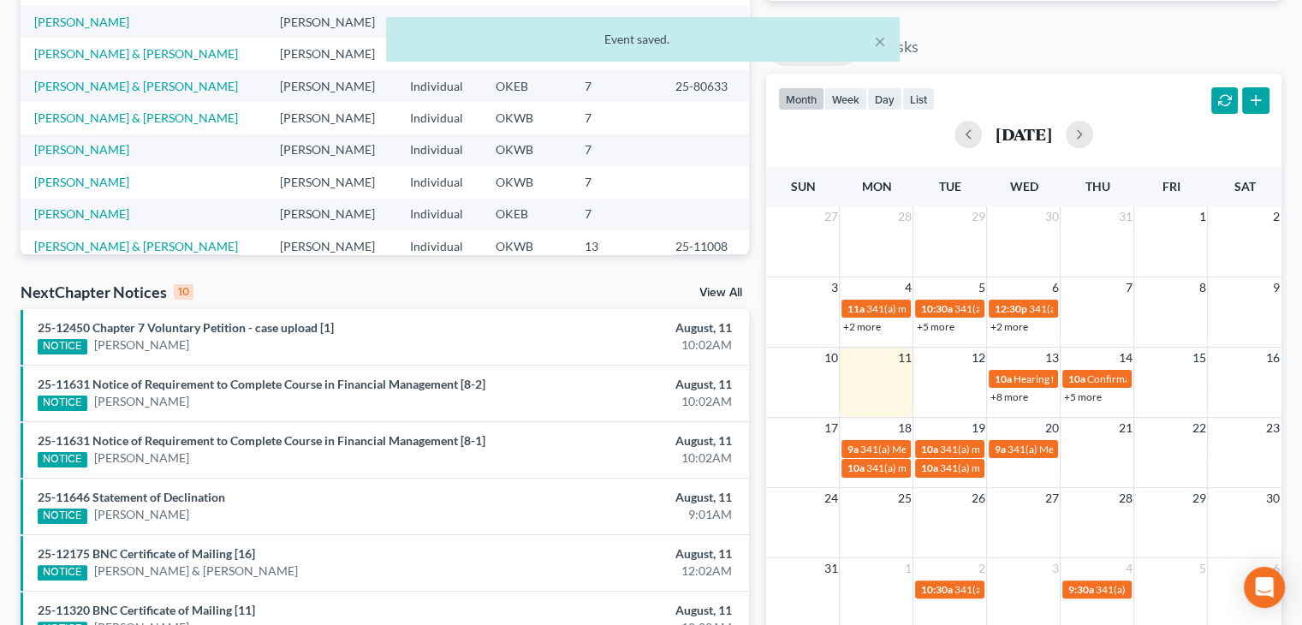
click at [1009, 392] on link "+8 more" at bounding box center [1009, 396] width 38 height 13
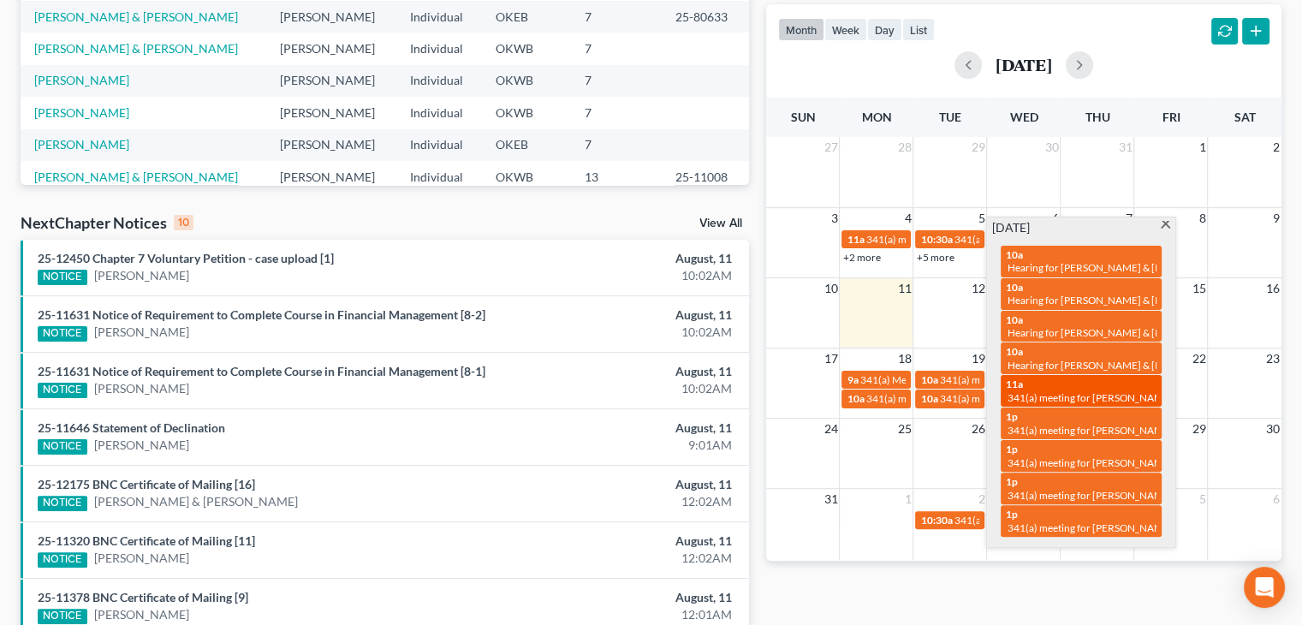
scroll to position [342, 0]
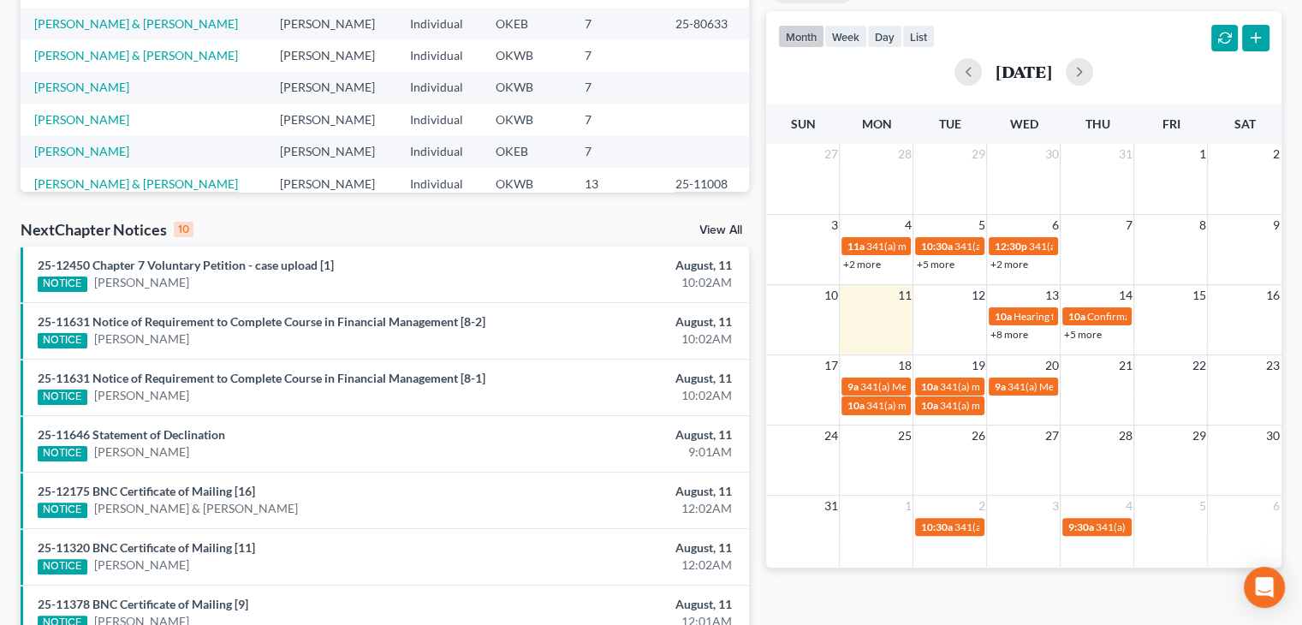
click at [1032, 587] on div "Monthly Progress Bankruptcy Bankruptcy [DATE] [DATE] [DATE] [DATE] [DATE] [DATE…" at bounding box center [1024, 292] width 533 height 1091
click at [953, 388] on span "341(a) meeting for [PERSON_NAME] & [PERSON_NAME]" at bounding box center [1067, 386] width 256 height 13
select select "Days"
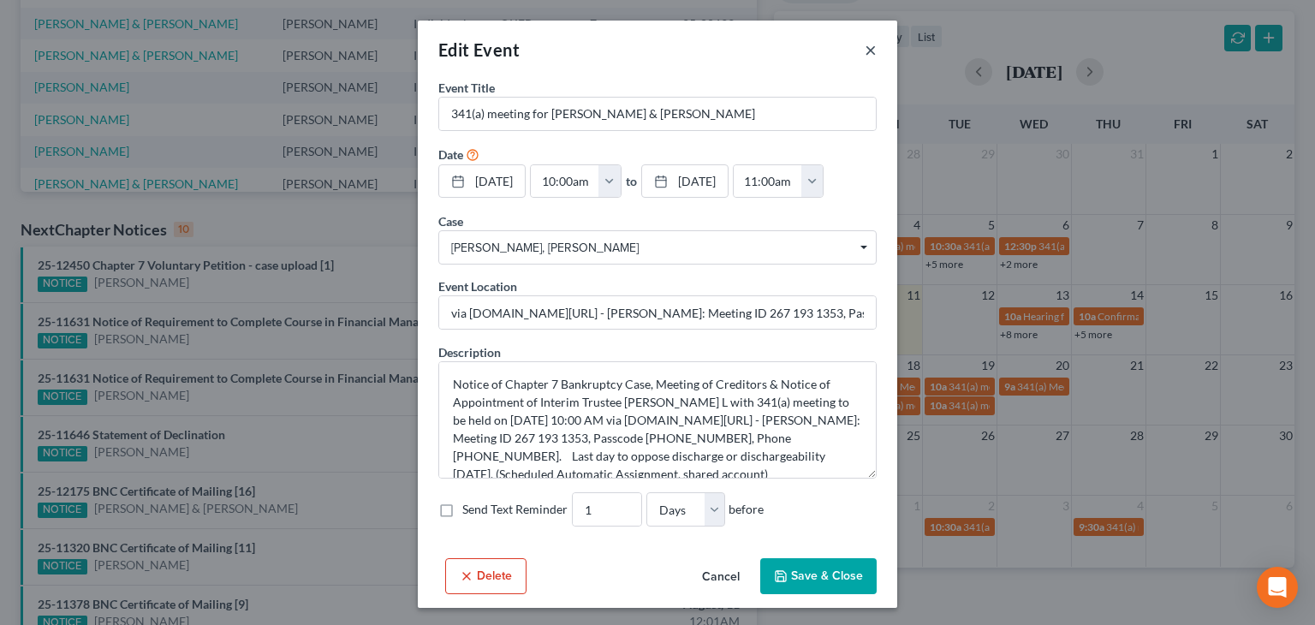
click at [865, 39] on button "×" at bounding box center [871, 49] width 12 height 21
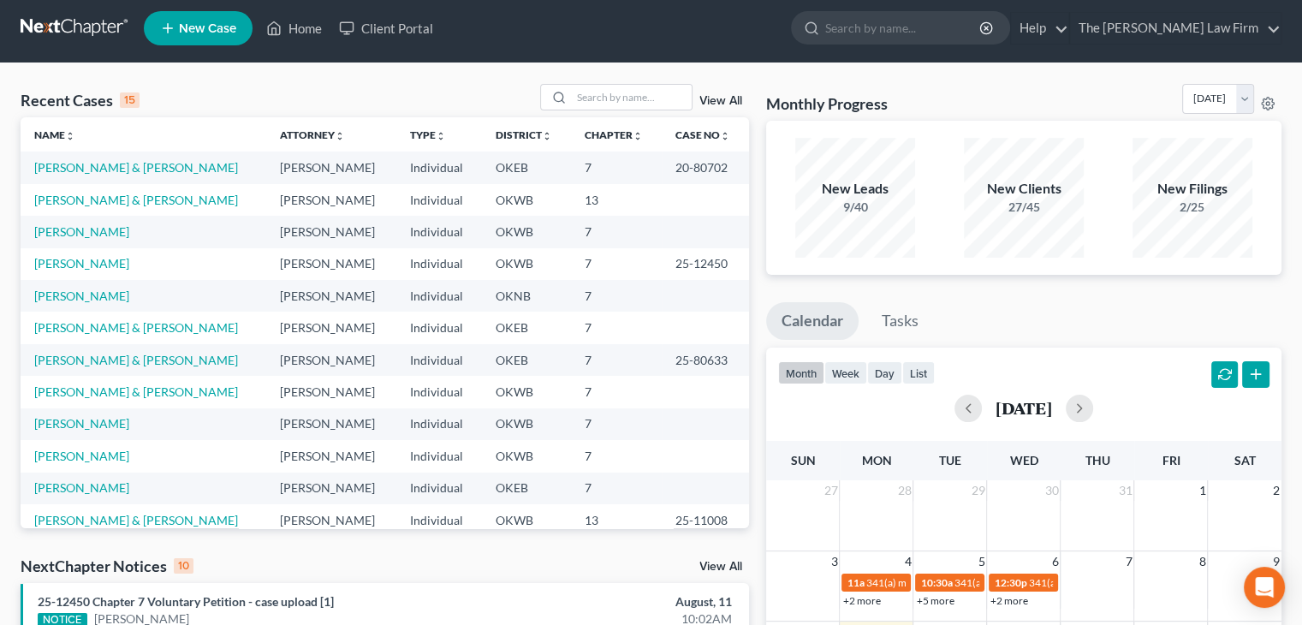
scroll to position [0, 0]
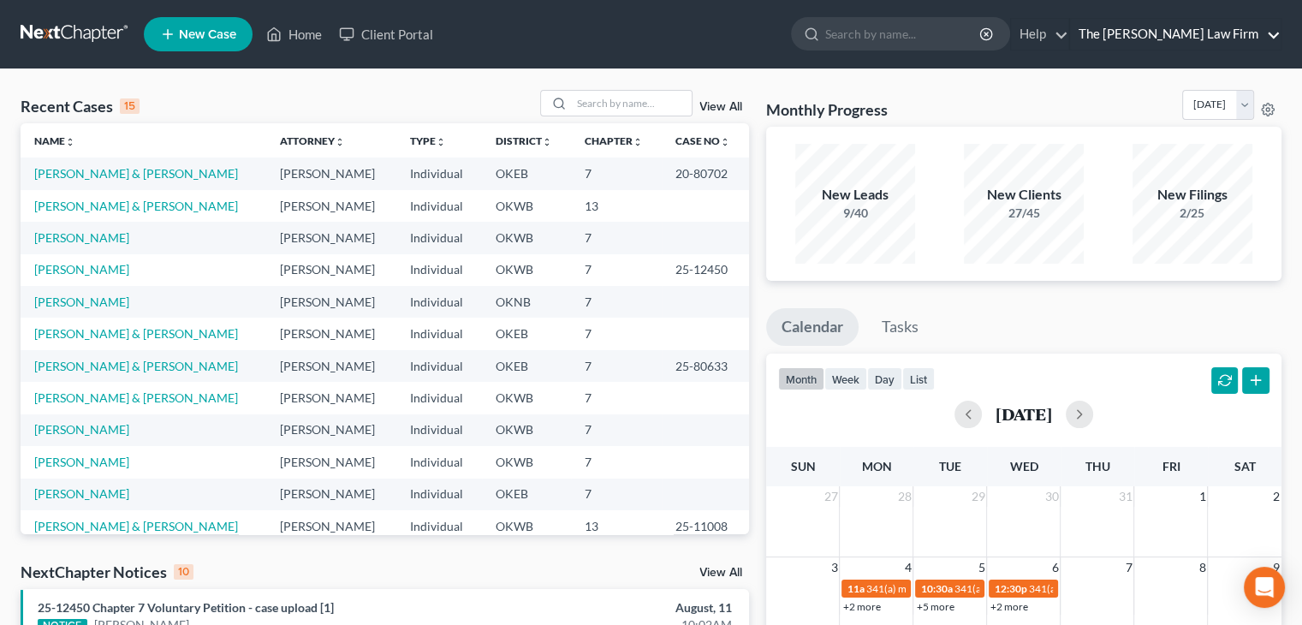
click at [1169, 40] on link "The [PERSON_NAME] Law Firm" at bounding box center [1175, 34] width 211 height 31
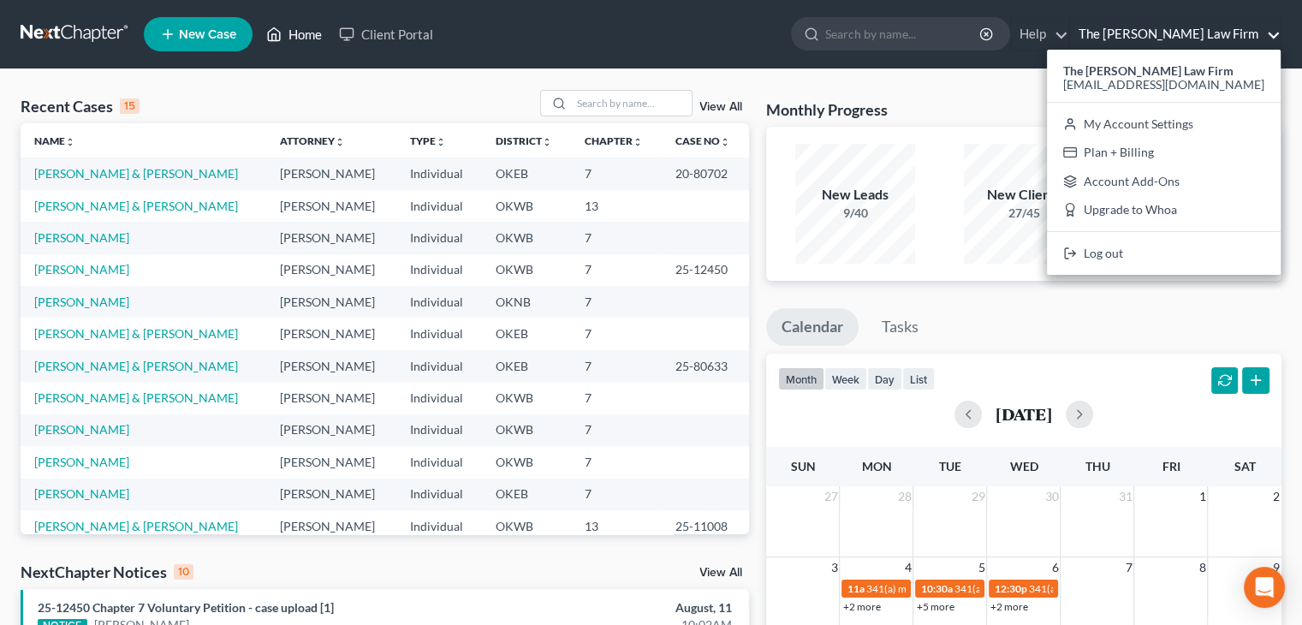
click at [319, 42] on link "Home" at bounding box center [294, 34] width 73 height 31
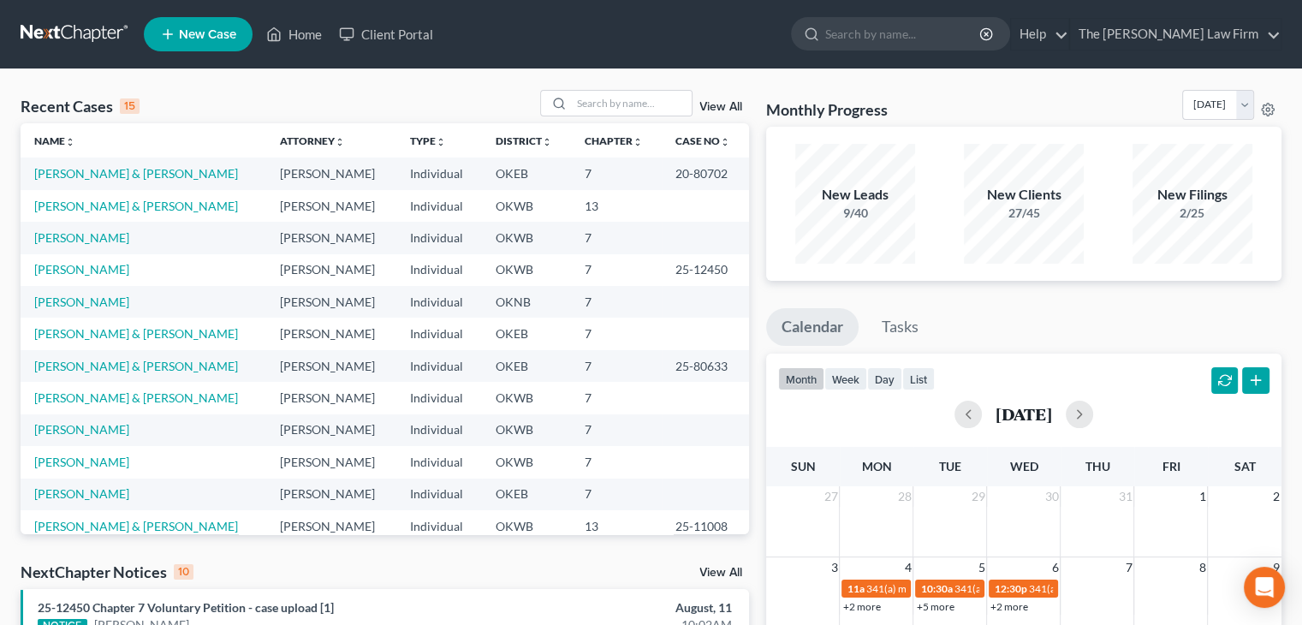
click at [51, 184] on td "[PERSON_NAME] & [PERSON_NAME]" at bounding box center [144, 174] width 246 height 32
click at [55, 177] on link "[PERSON_NAME] & [PERSON_NAME]" at bounding box center [136, 173] width 204 height 15
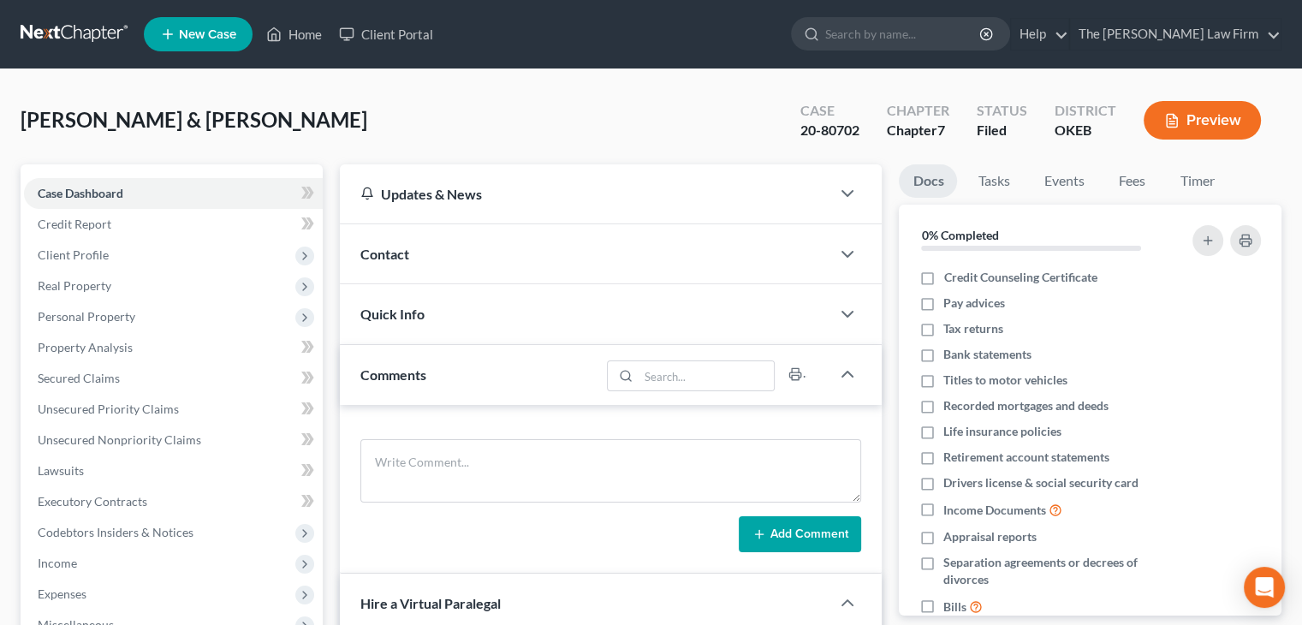
click at [517, 185] on div "Updates & News" at bounding box center [585, 194] width 450 height 18
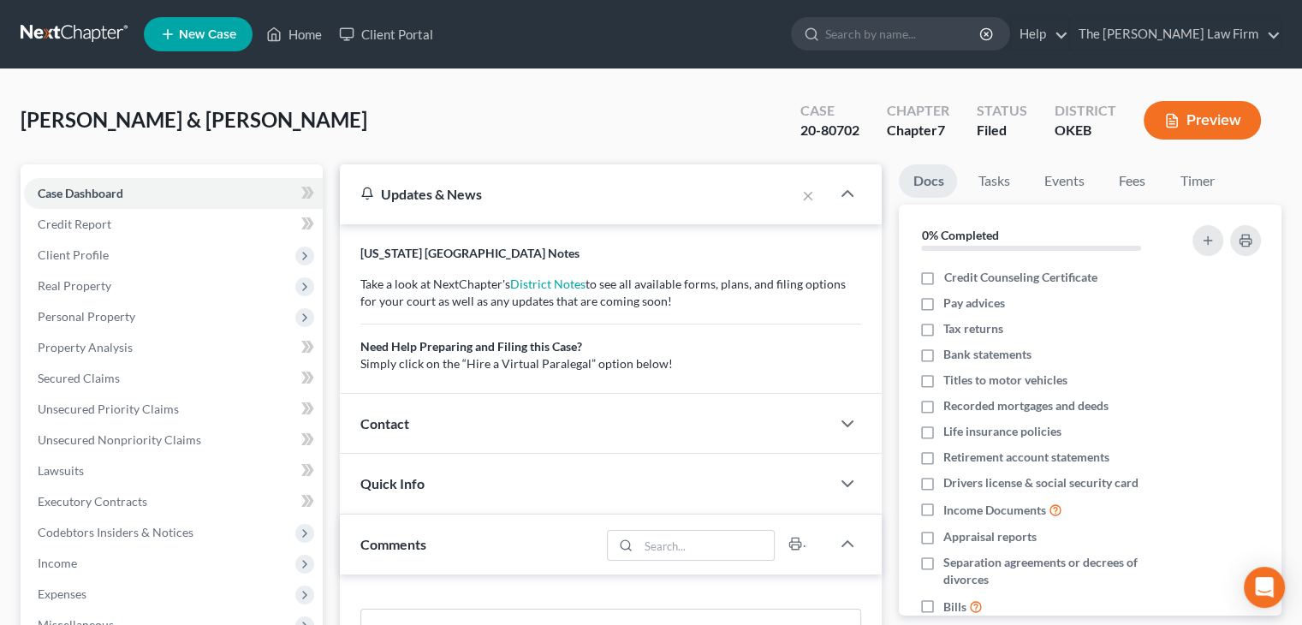
click at [445, 549] on div "Comments" at bounding box center [470, 544] width 260 height 59
click at [445, 549] on div "Comments" at bounding box center [585, 544] width 491 height 59
click at [281, 31] on icon at bounding box center [273, 34] width 15 height 21
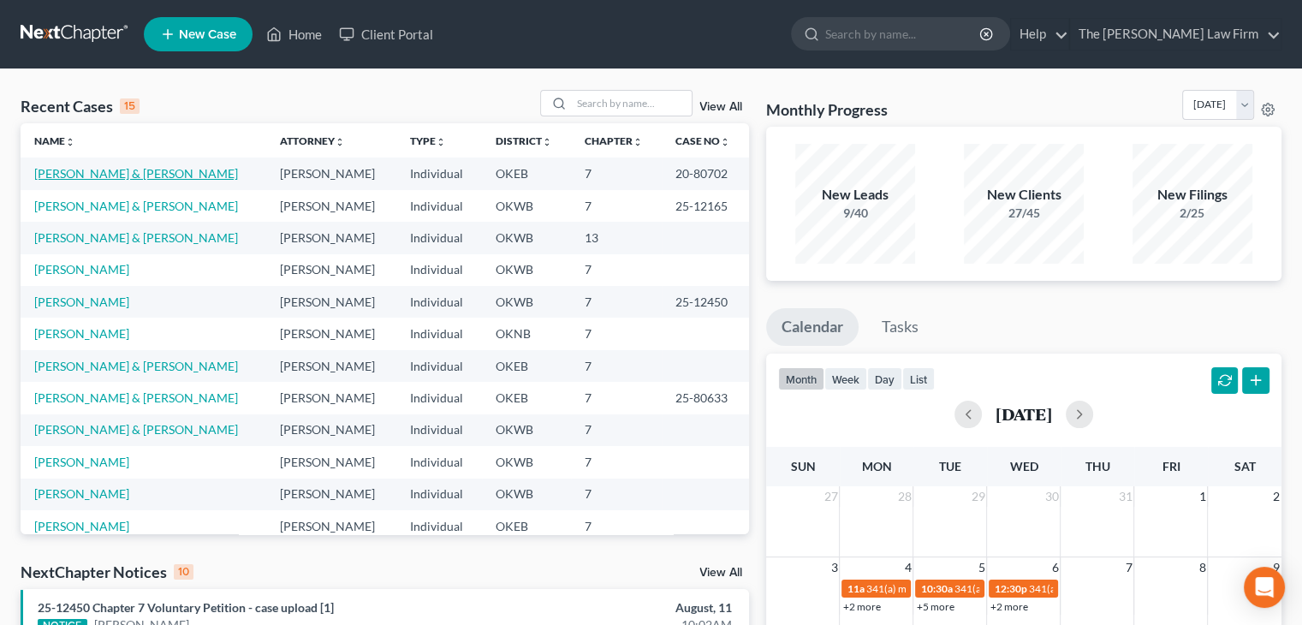
click at [89, 176] on link "[PERSON_NAME] & [PERSON_NAME]" at bounding box center [136, 173] width 204 height 15
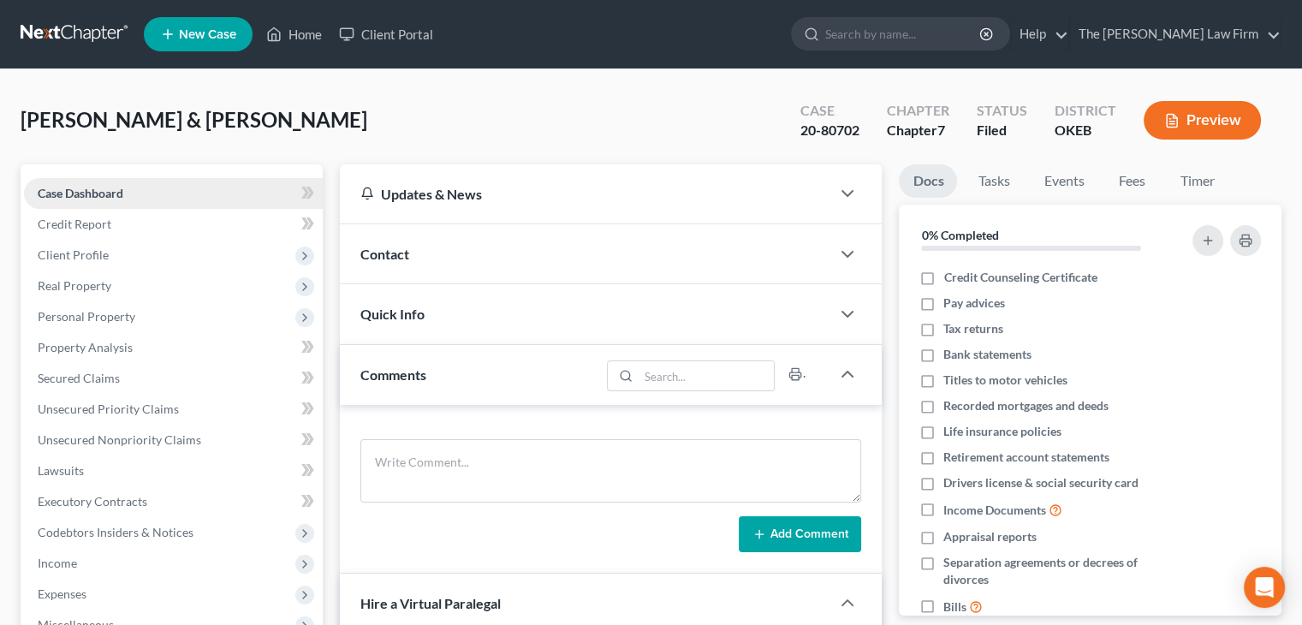
click at [110, 190] on span "Case Dashboard" at bounding box center [81, 193] width 86 height 15
click at [815, 176] on div "Updates & News" at bounding box center [585, 193] width 491 height 59
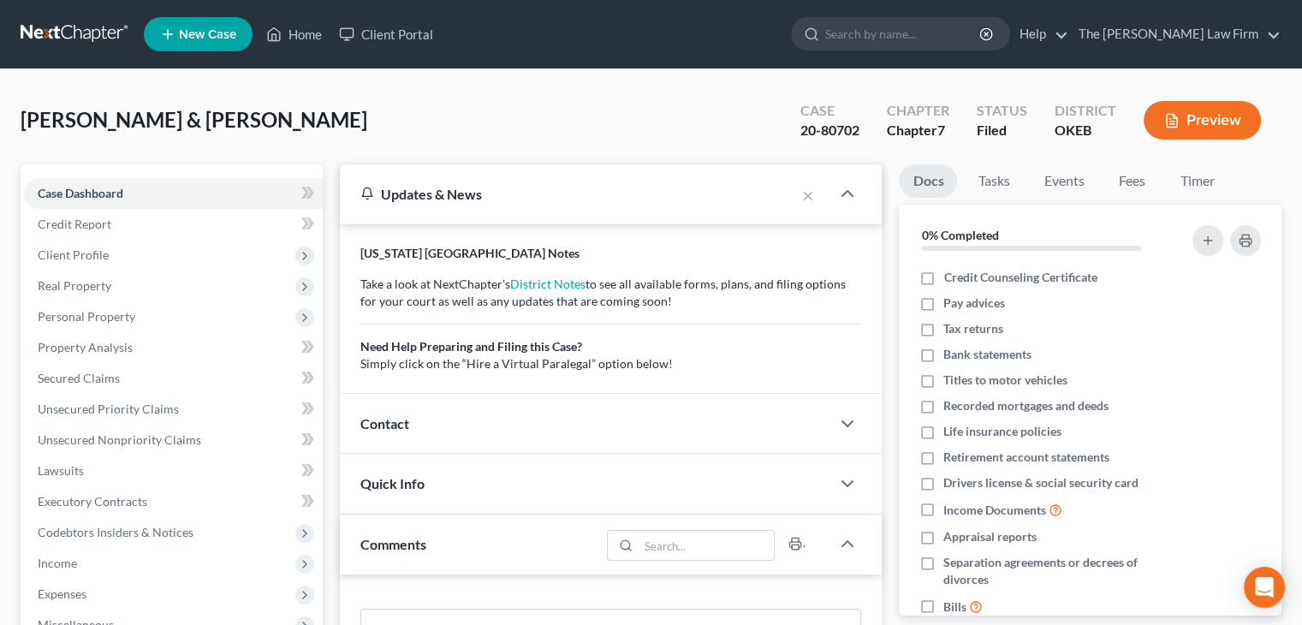
click at [819, 181] on div "×" at bounding box center [813, 193] width 36 height 31
click at [843, 200] on icon "button" at bounding box center [847, 193] width 21 height 21
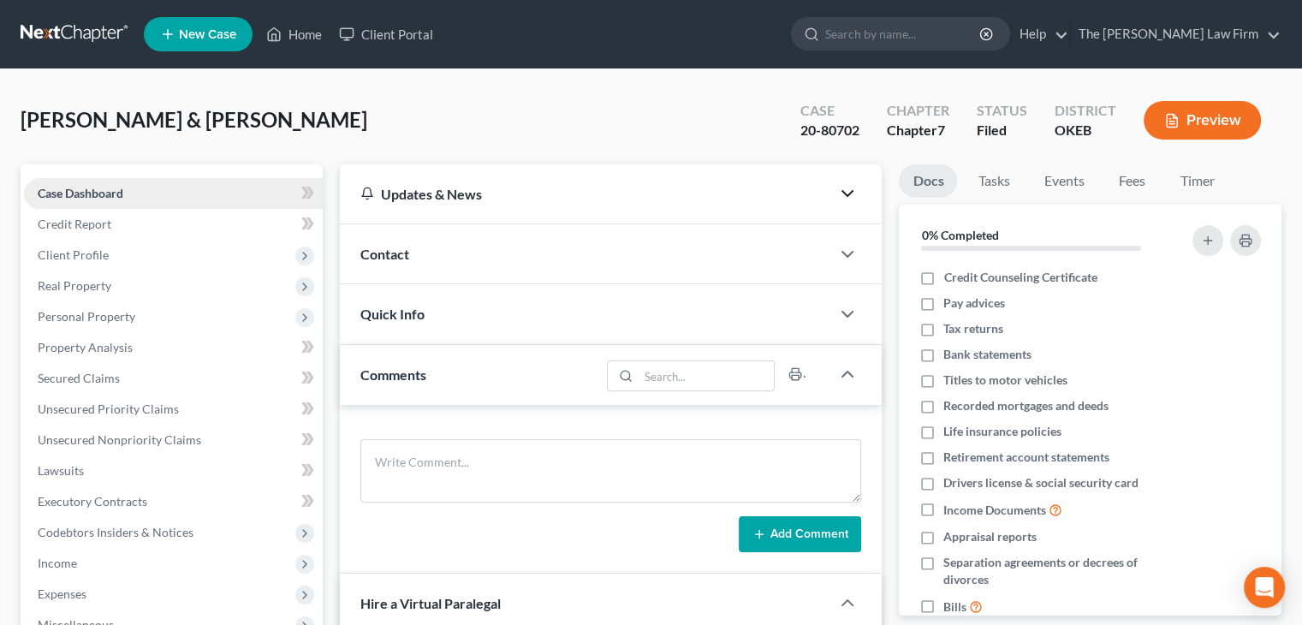
click at [132, 186] on link "Case Dashboard" at bounding box center [173, 193] width 299 height 31
click at [478, 211] on div "Updates & News" at bounding box center [585, 193] width 491 height 59
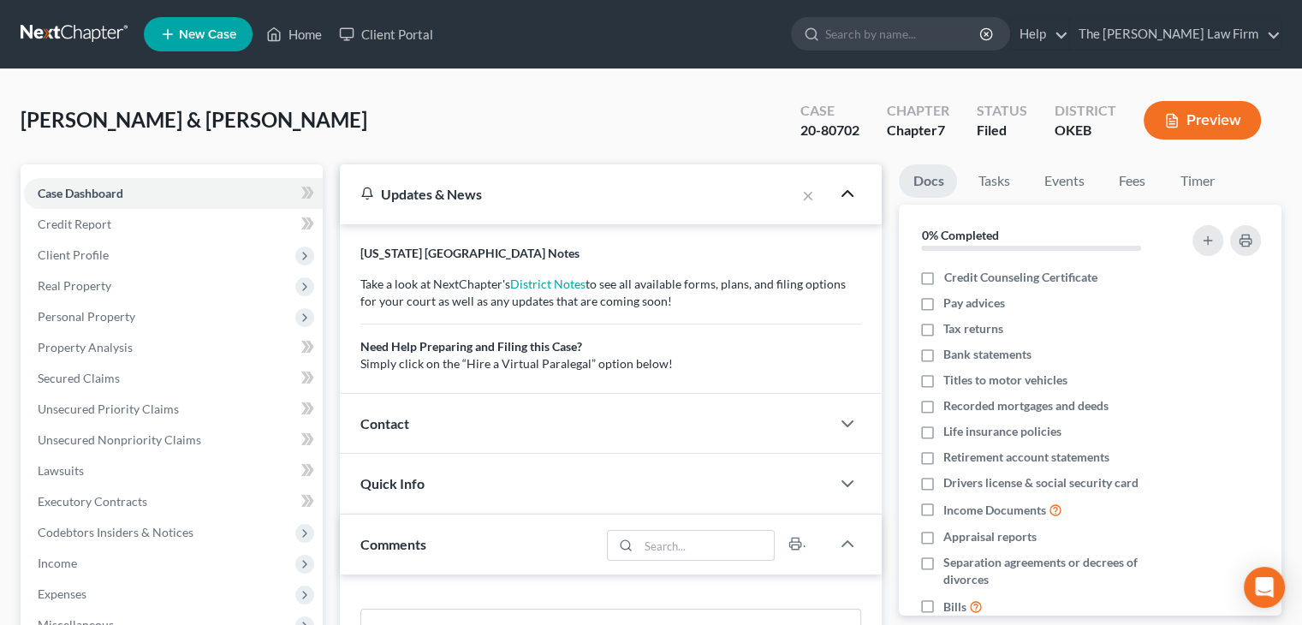
click at [478, 211] on div "Updates & News" at bounding box center [567, 193] width 455 height 59
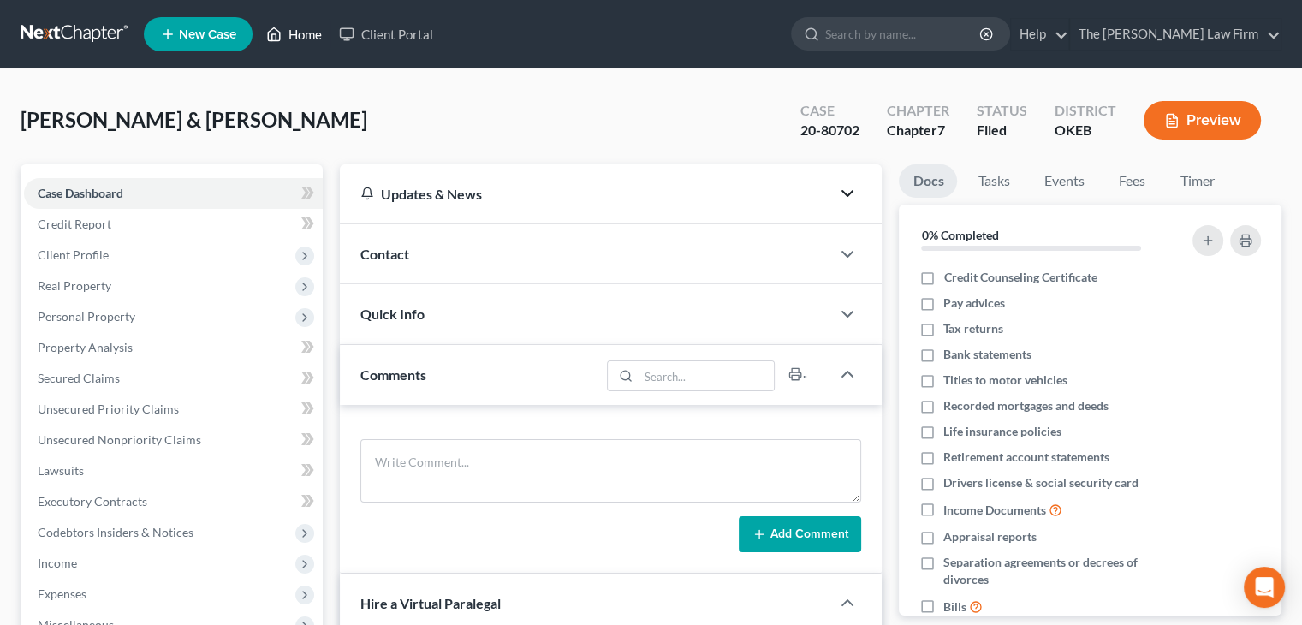
click at [313, 27] on link "Home" at bounding box center [294, 34] width 73 height 31
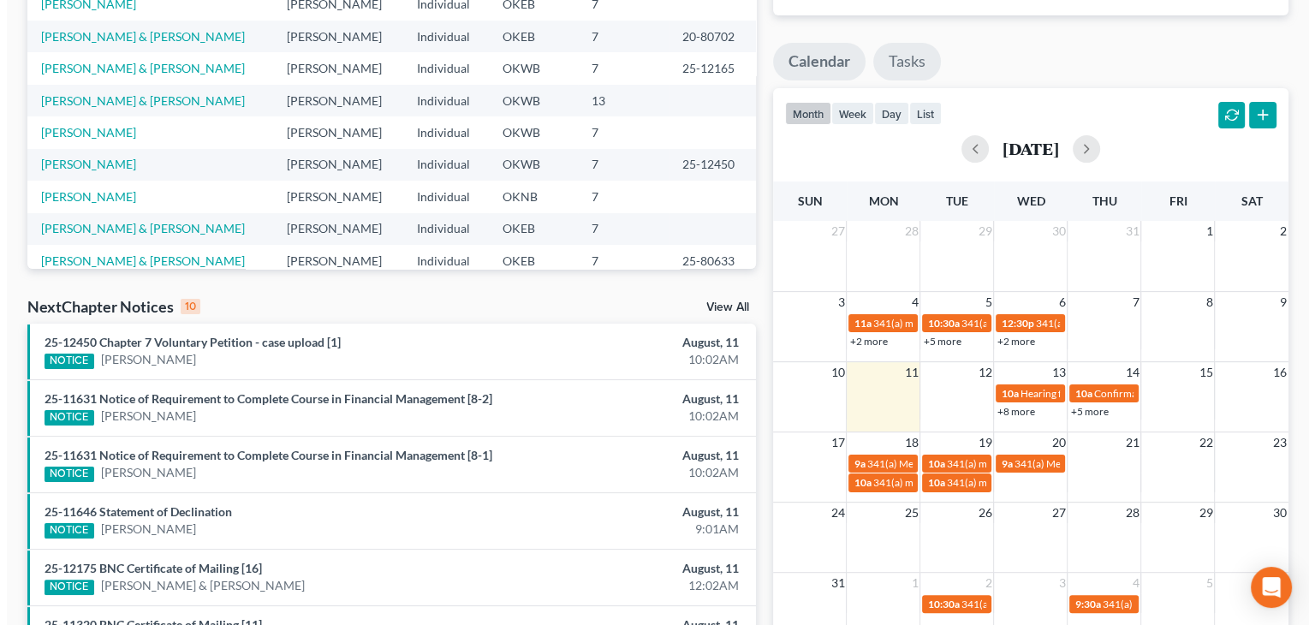
scroll to position [267, 0]
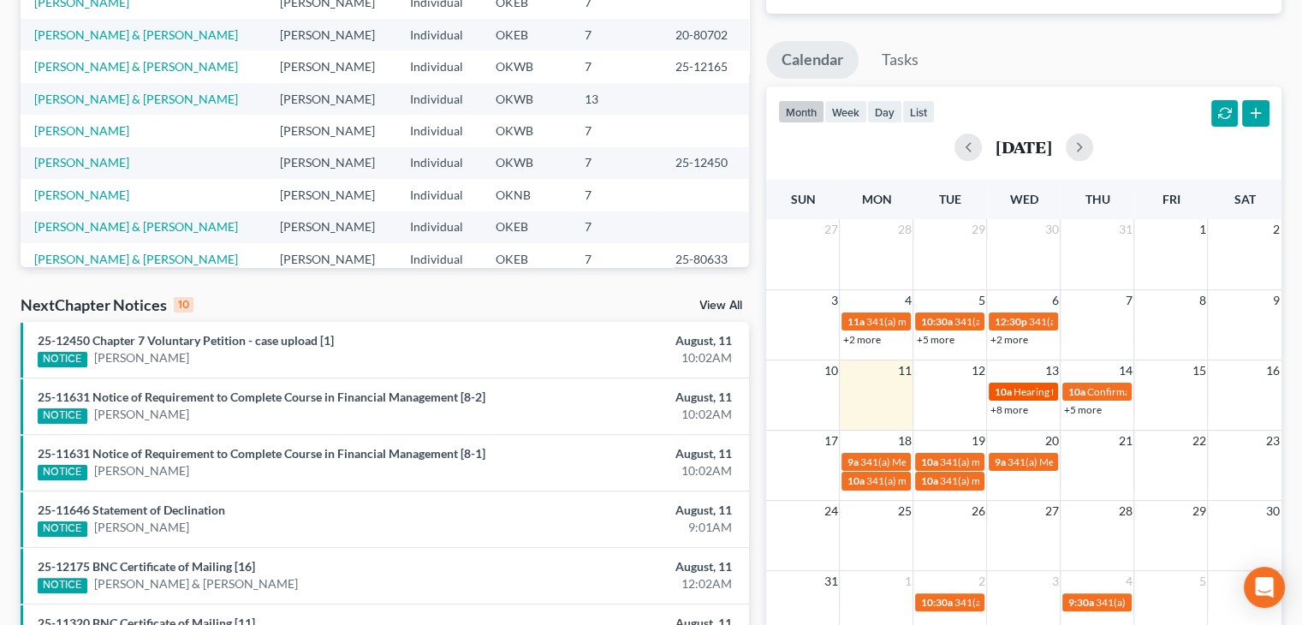
click at [1026, 390] on span "Hearing for [PERSON_NAME] & [PERSON_NAME]" at bounding box center [1125, 391] width 224 height 13
select select "Days"
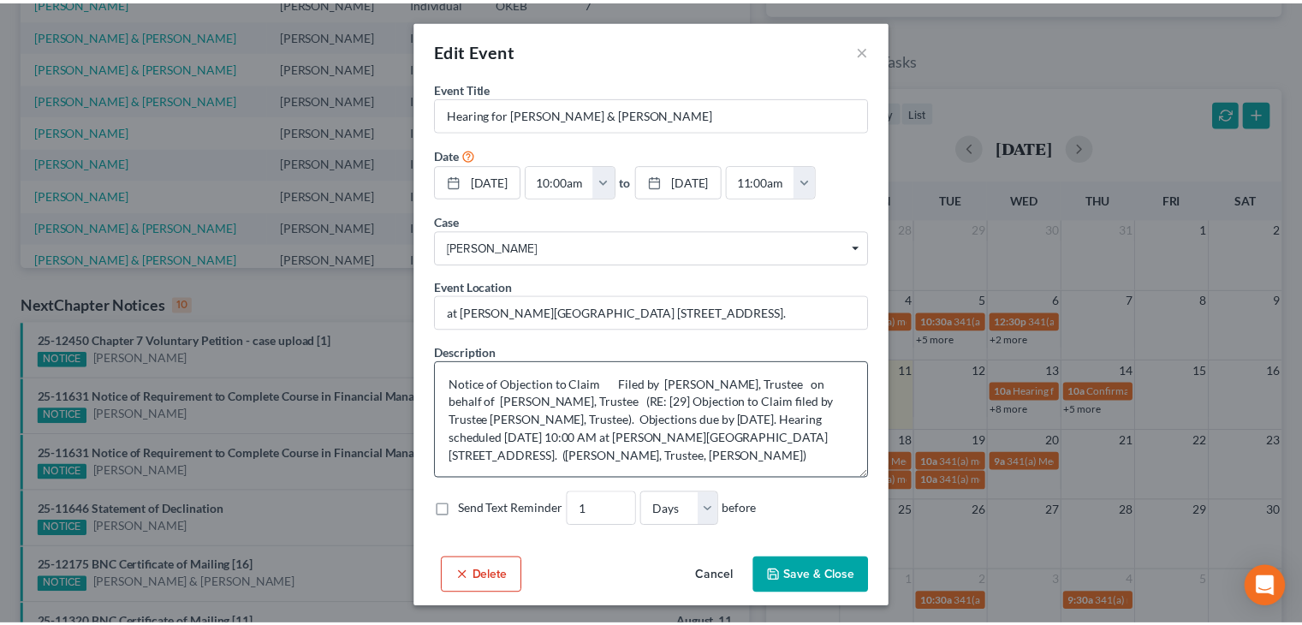
scroll to position [2, 0]
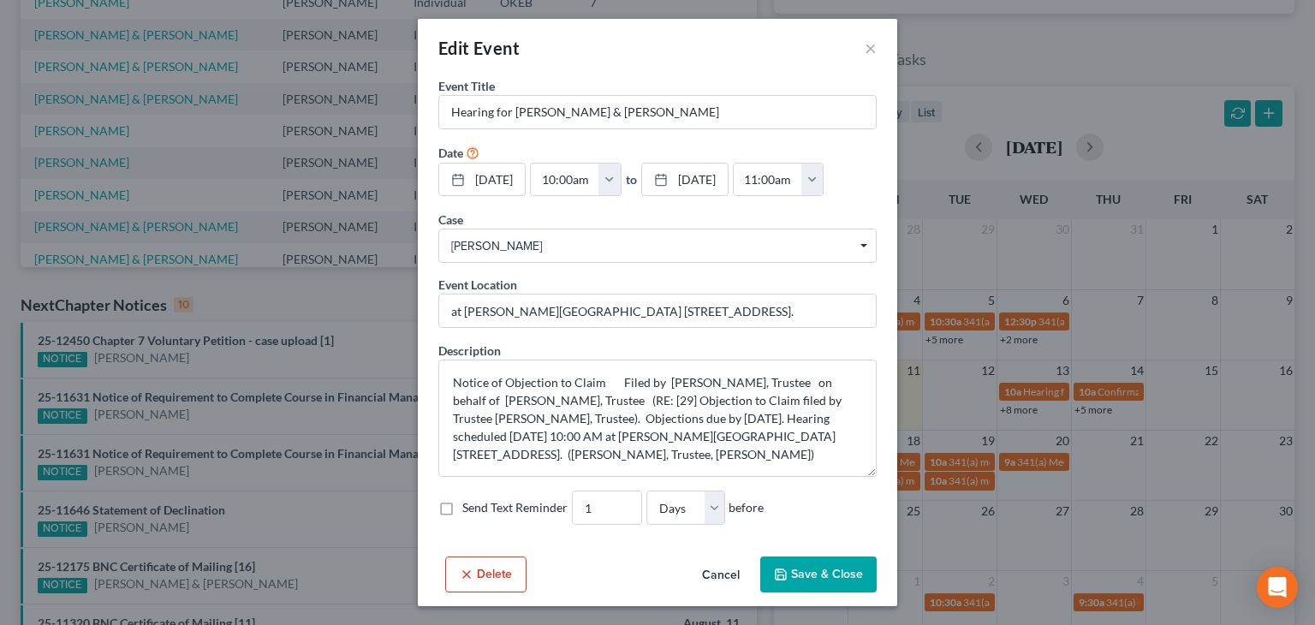
click at [877, 56] on div "Edit Event ×" at bounding box center [657, 48] width 479 height 58
click at [867, 53] on button "×" at bounding box center [871, 48] width 12 height 21
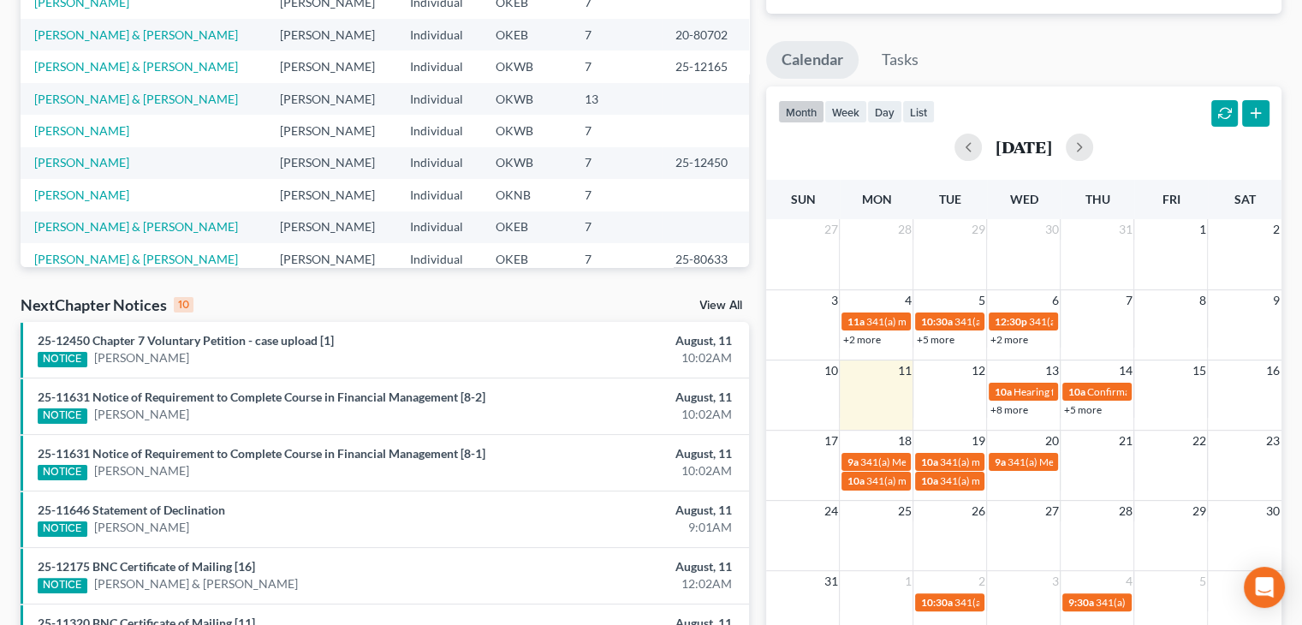
click at [1027, 409] on div "+8 more" at bounding box center [1023, 409] width 73 height 17
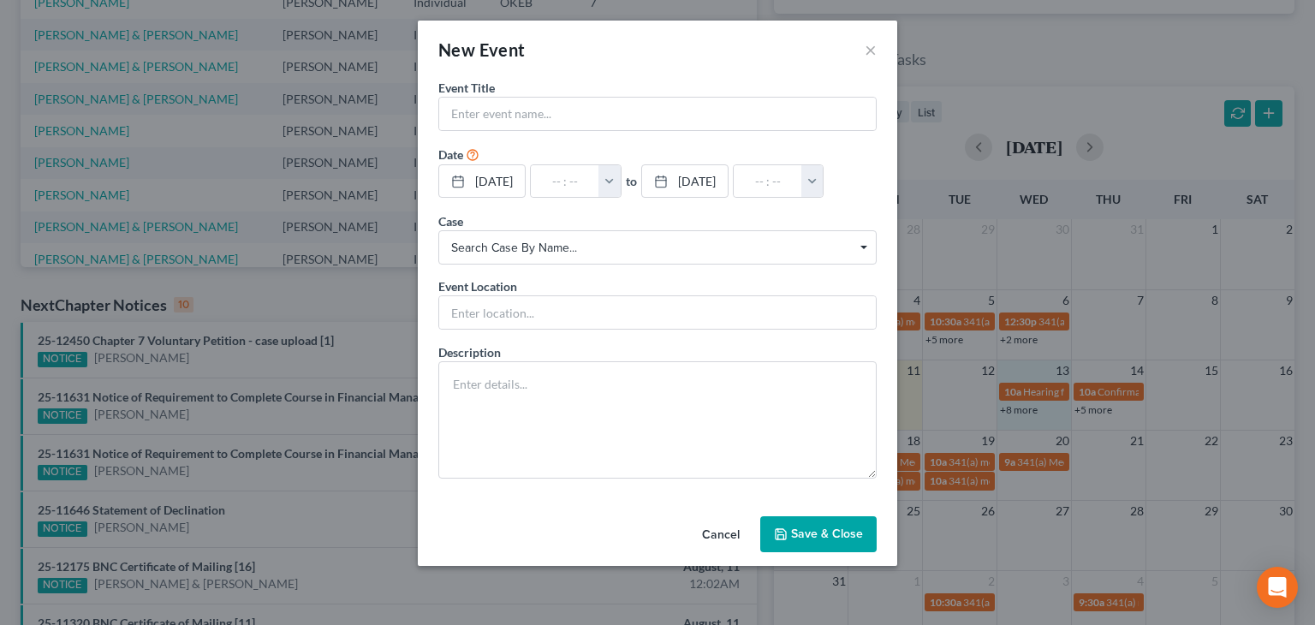
click at [855, 49] on div "New Event ×" at bounding box center [657, 50] width 479 height 58
click at [879, 53] on div "New Event ×" at bounding box center [657, 50] width 479 height 58
click at [874, 55] on button "×" at bounding box center [871, 49] width 12 height 21
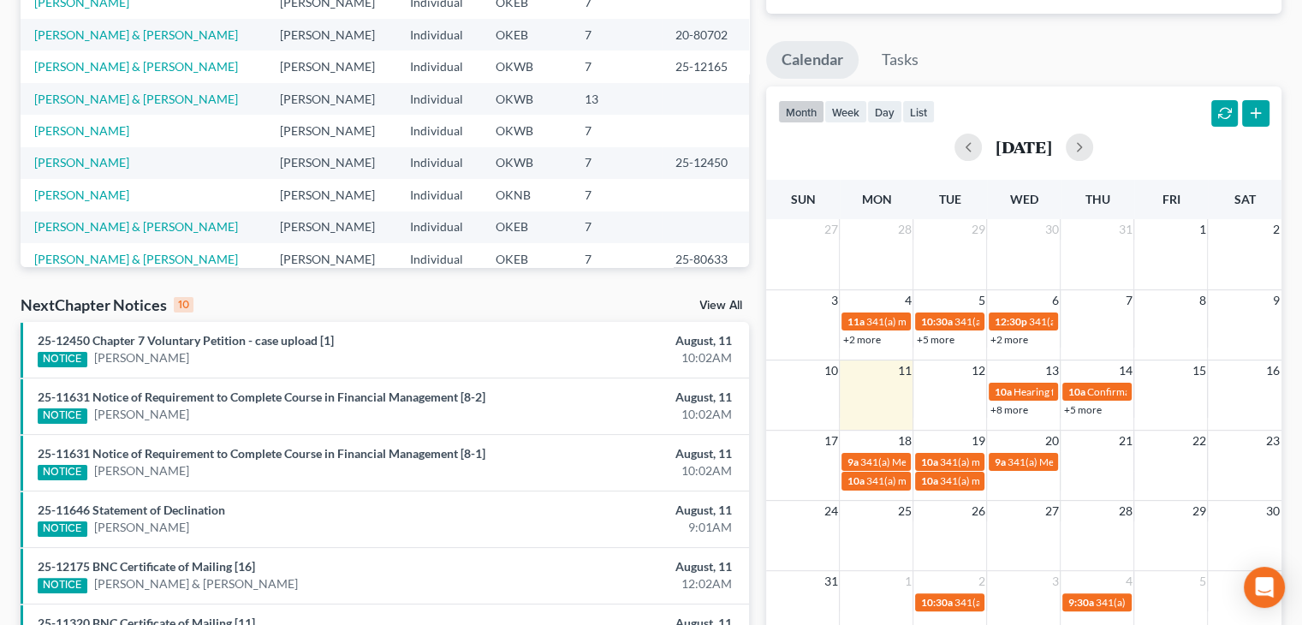
click at [995, 406] on link "+8 more" at bounding box center [1009, 409] width 38 height 13
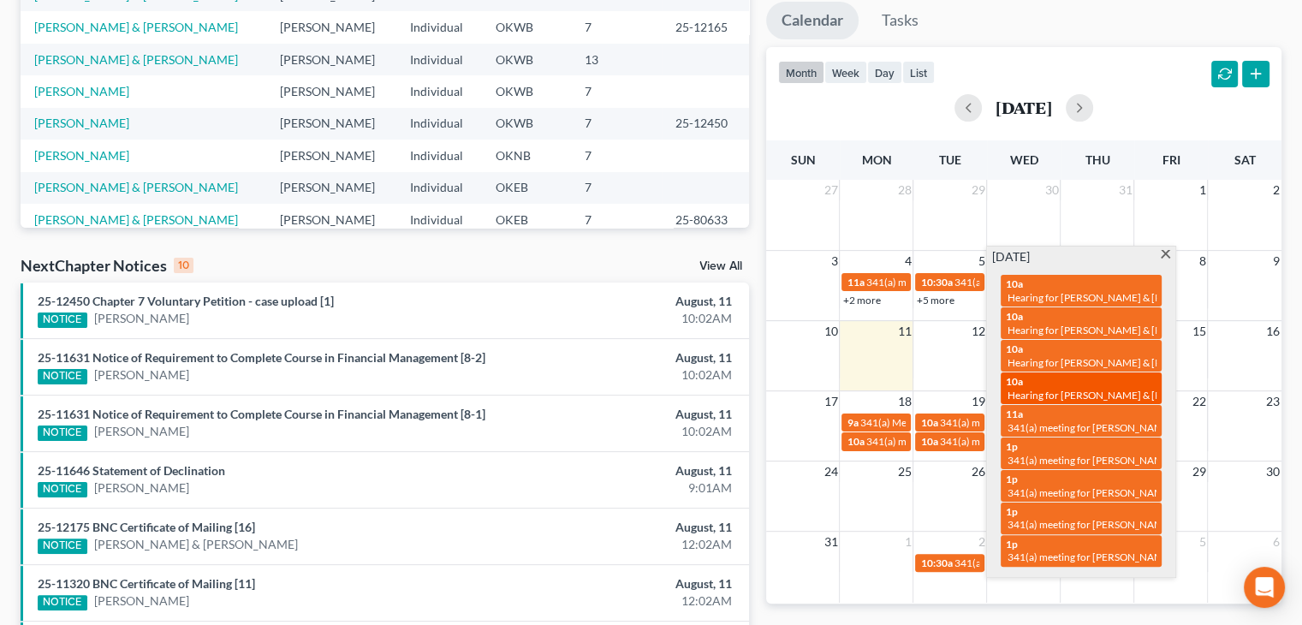
scroll to position [308, 0]
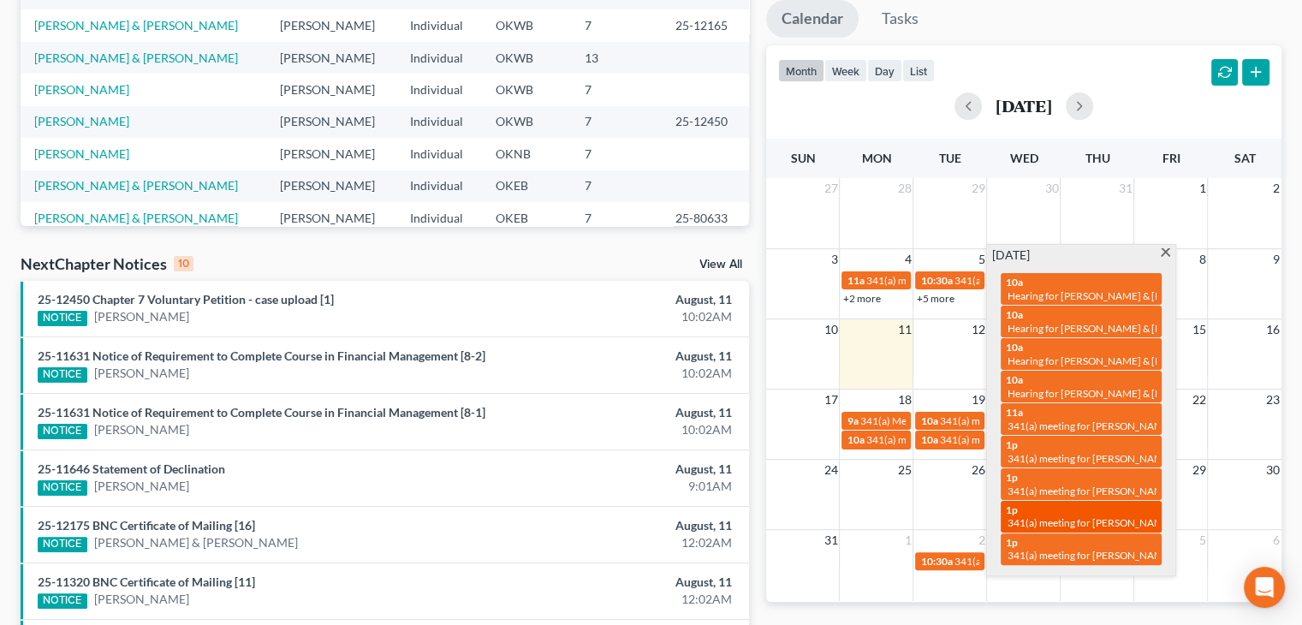
click at [1100, 521] on span "341(a) meeting for [PERSON_NAME] & [PERSON_NAME]" at bounding box center [1136, 522] width 256 height 13
select select "Days"
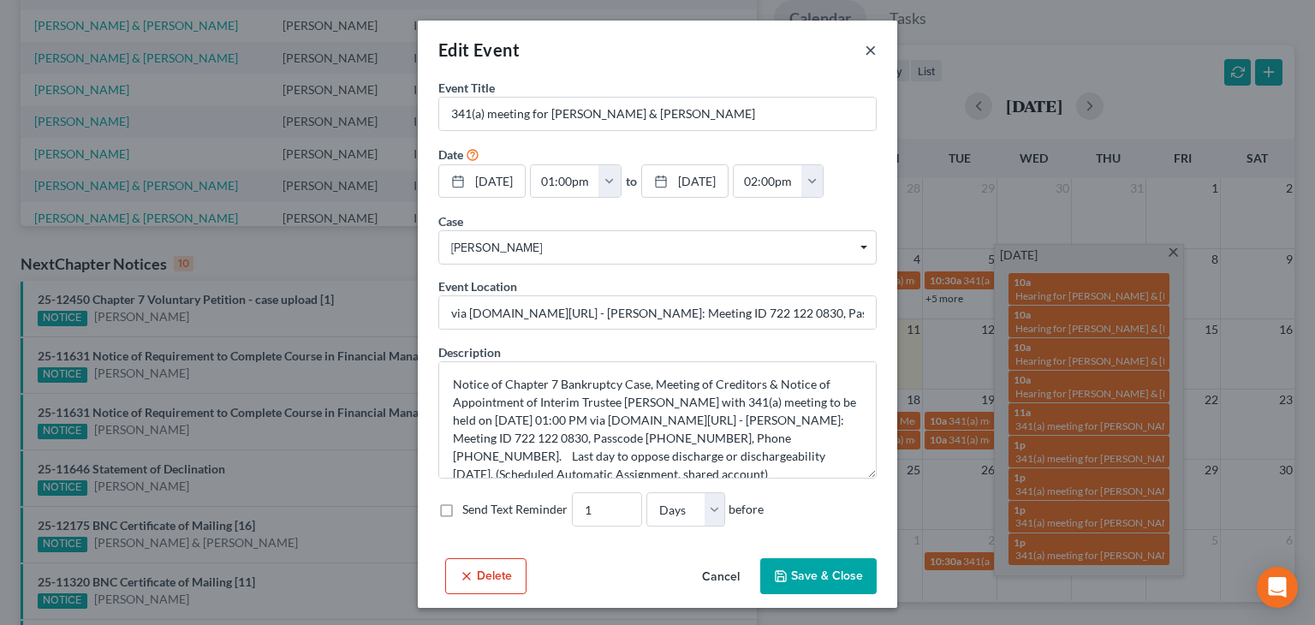
click at [866, 51] on button "×" at bounding box center [871, 49] width 12 height 21
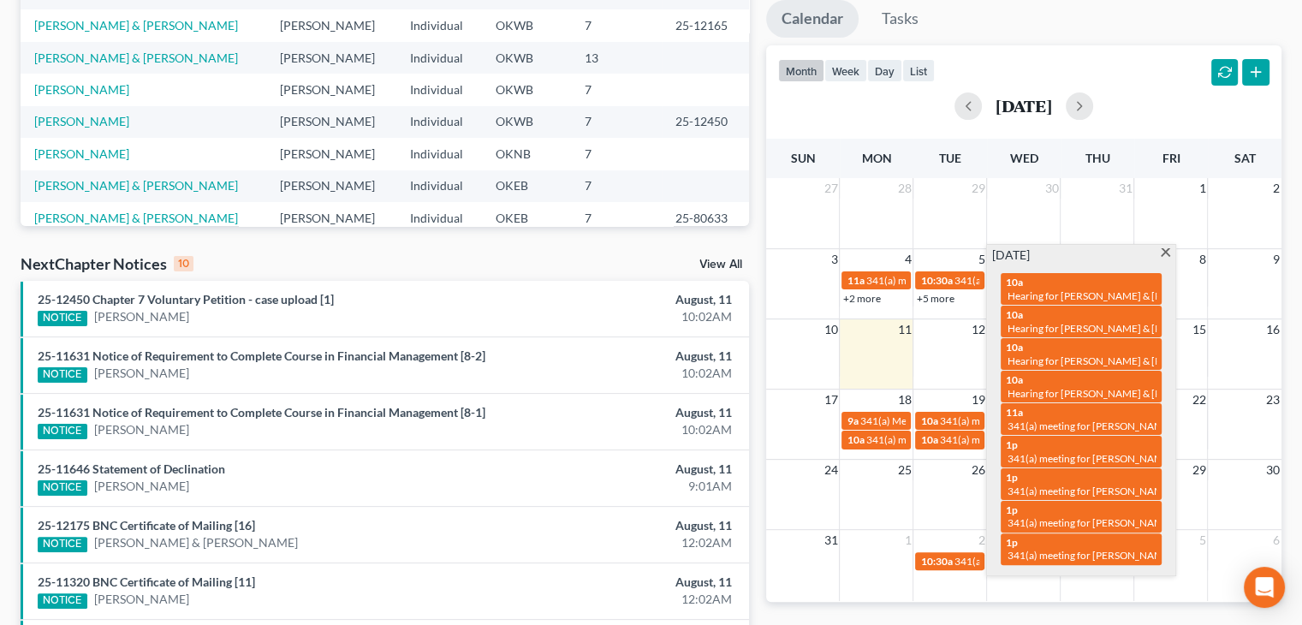
click at [1169, 250] on span at bounding box center [1165, 253] width 13 height 11
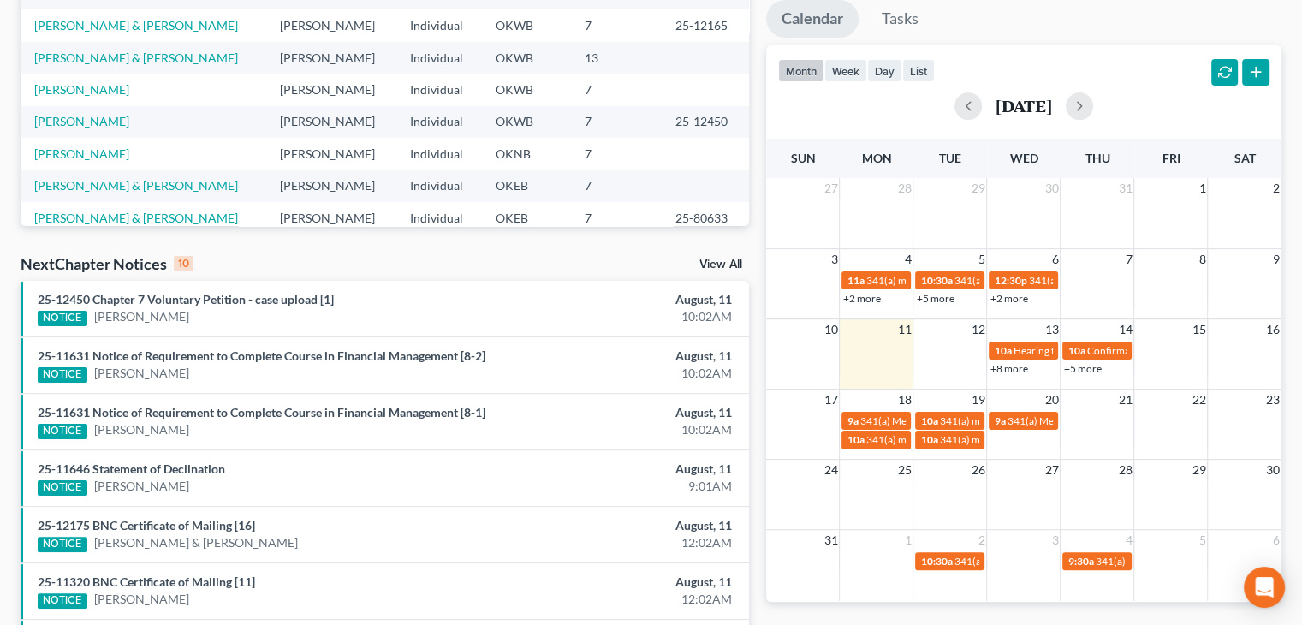
click at [879, 303] on link "+2 more" at bounding box center [862, 298] width 38 height 13
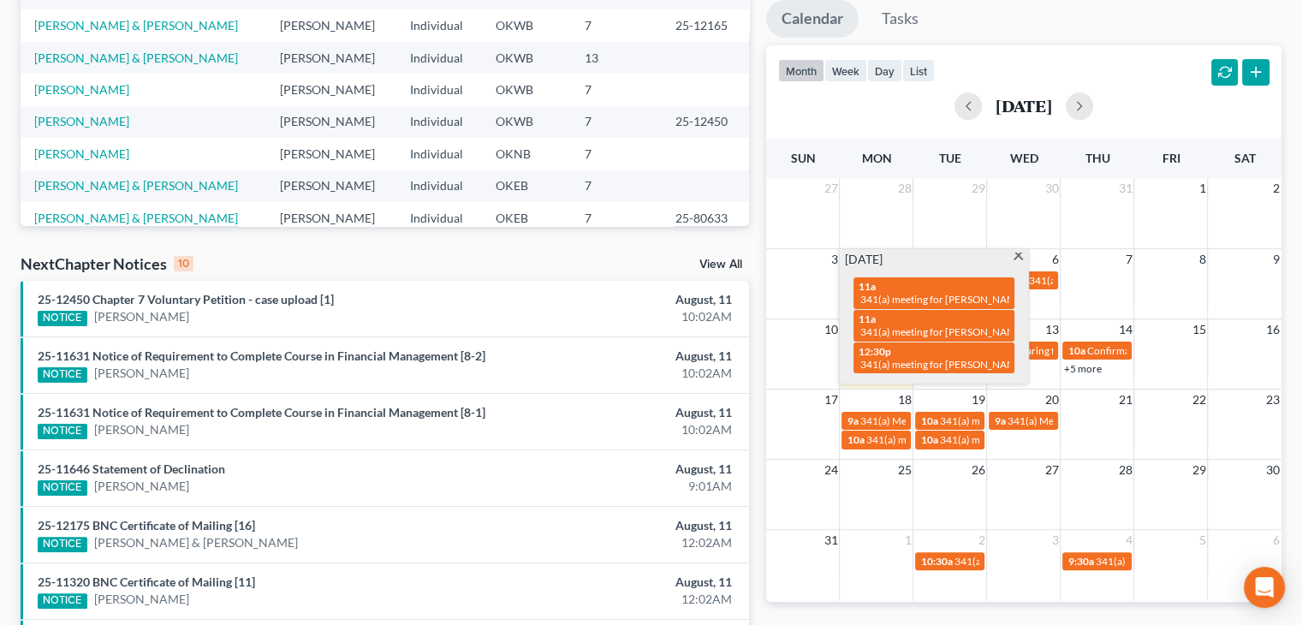
click at [1021, 254] on span at bounding box center [1018, 258] width 13 height 11
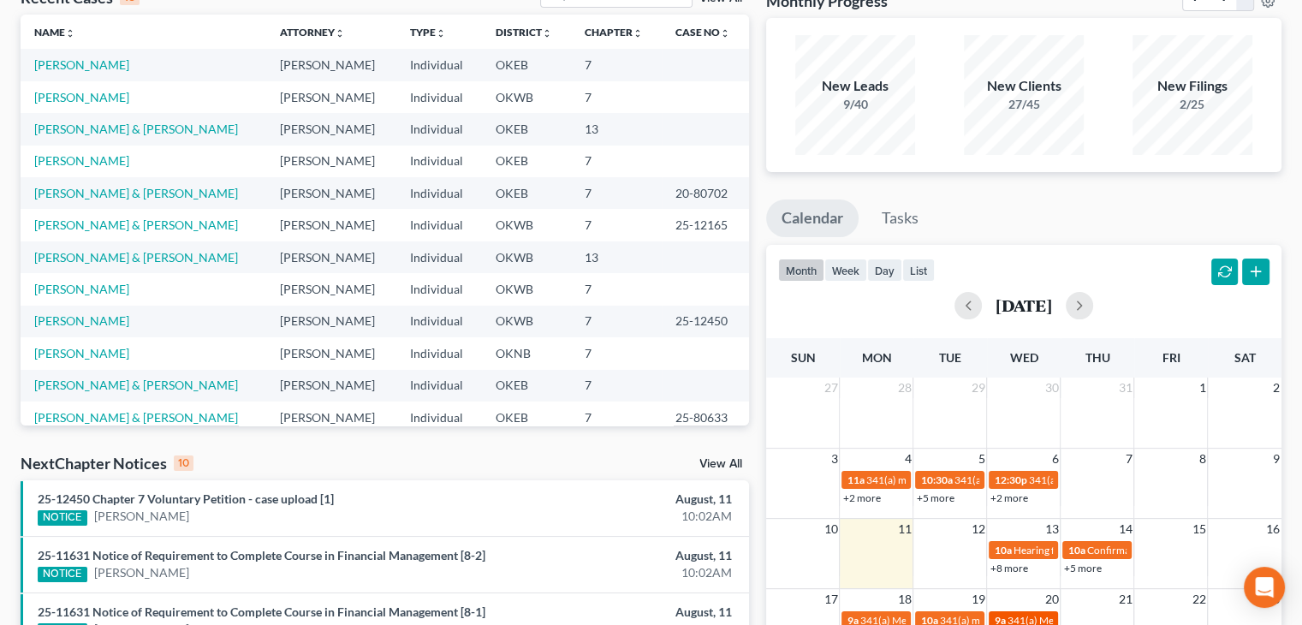
scroll to position [110, 0]
click at [1093, 307] on button "button" at bounding box center [1079, 304] width 27 height 27
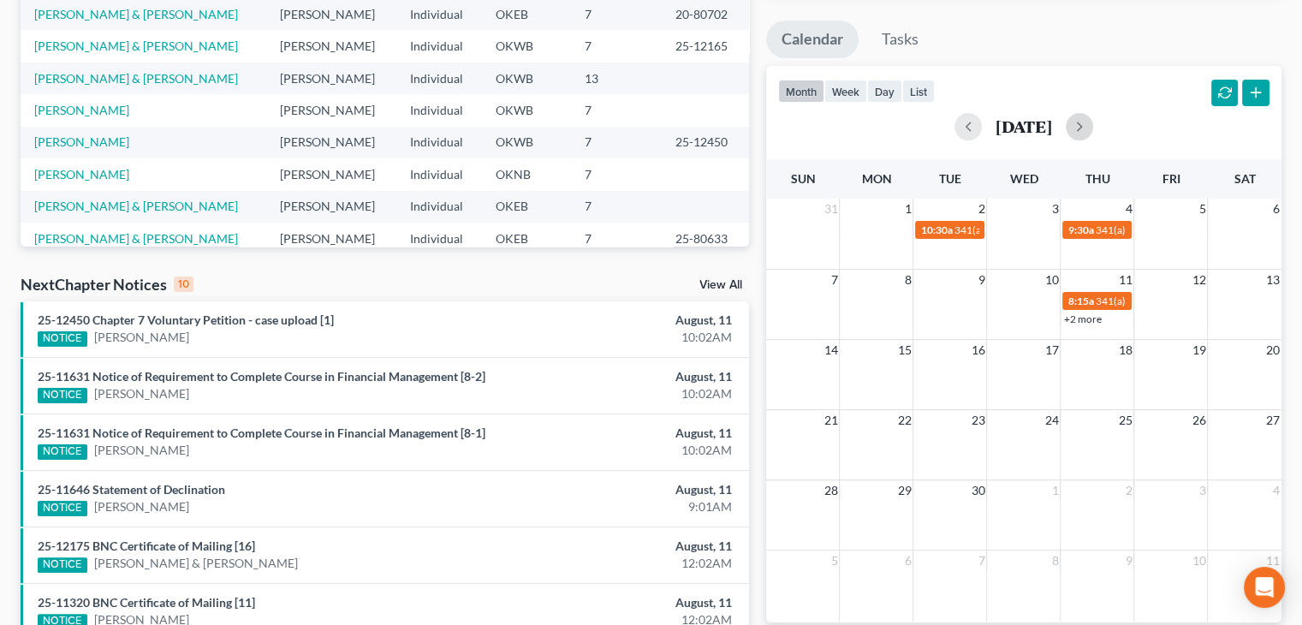
scroll to position [289, 0]
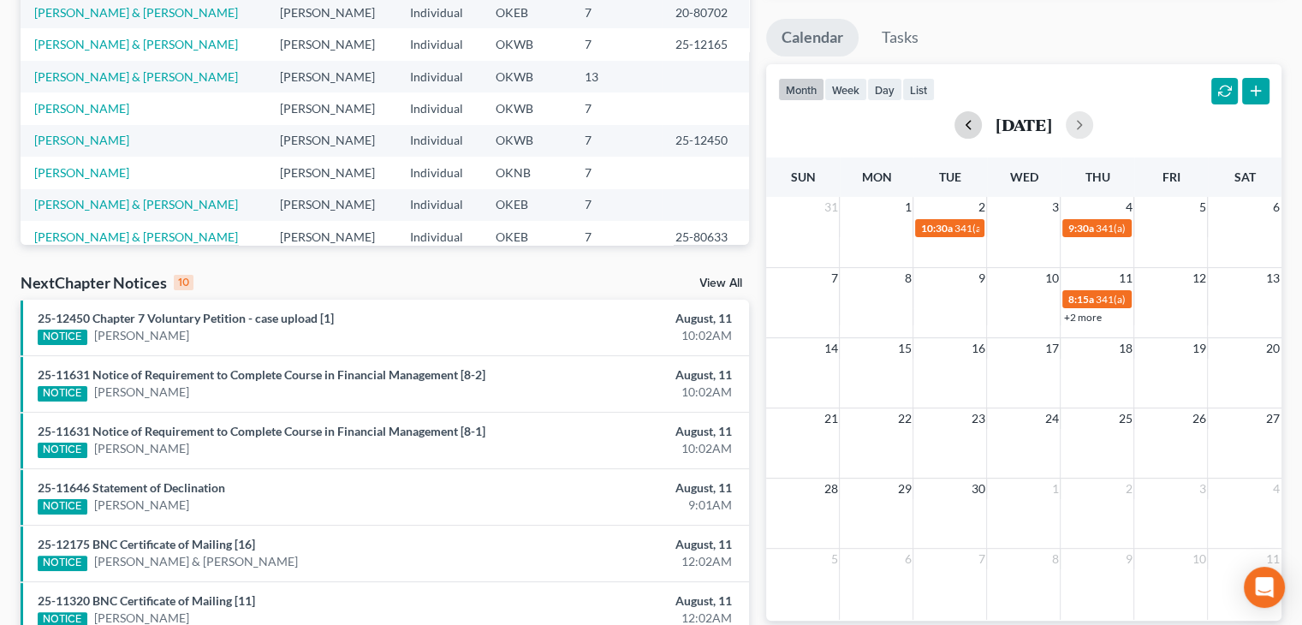
click at [955, 138] on button "button" at bounding box center [968, 124] width 27 height 27
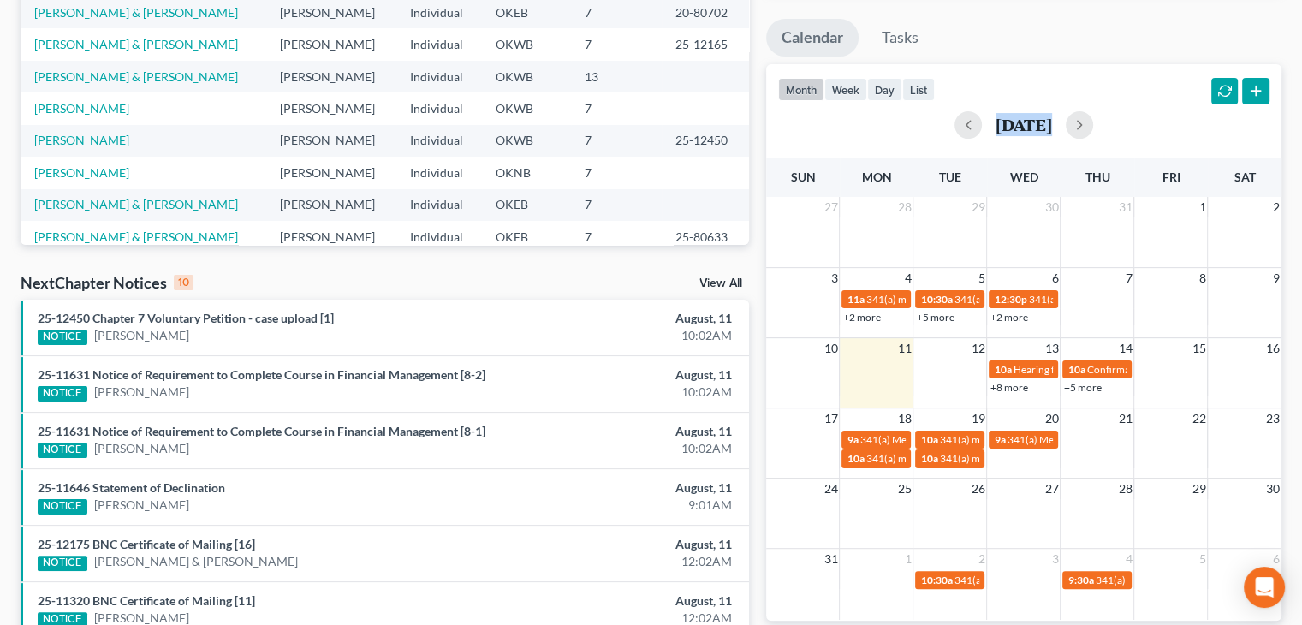
click at [926, 138] on div "[DATE]" at bounding box center [1023, 124] width 491 height 27
click at [890, 136] on div "[DATE]" at bounding box center [1023, 124] width 491 height 27
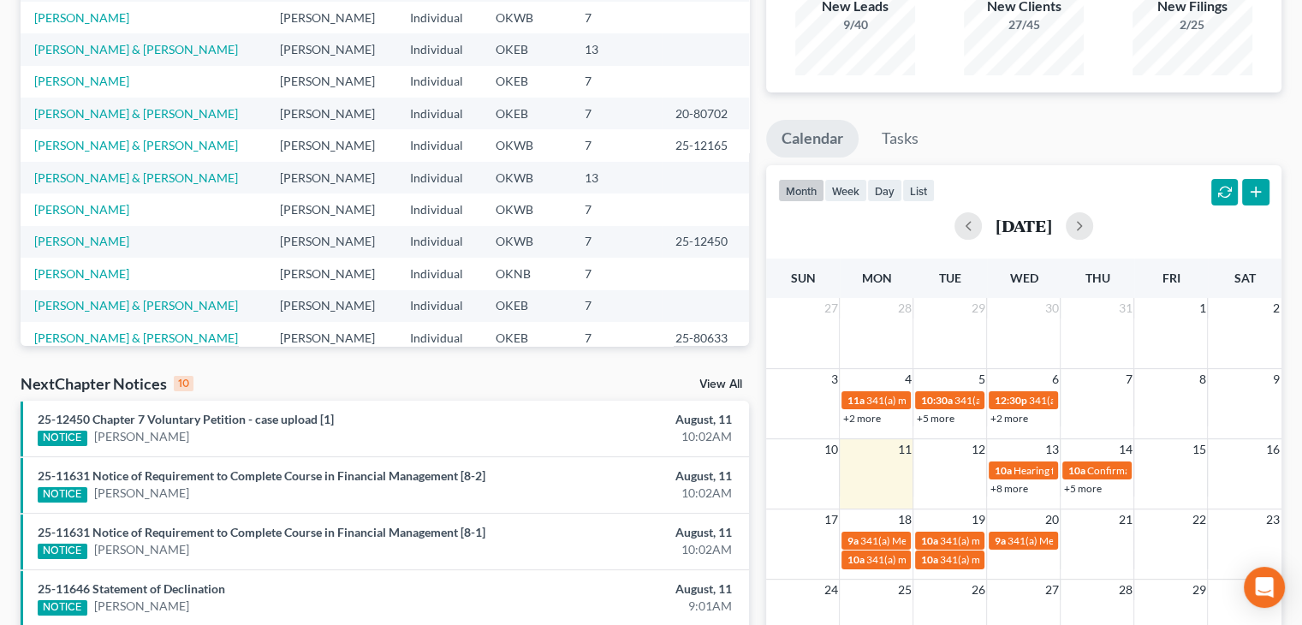
scroll to position [222, 0]
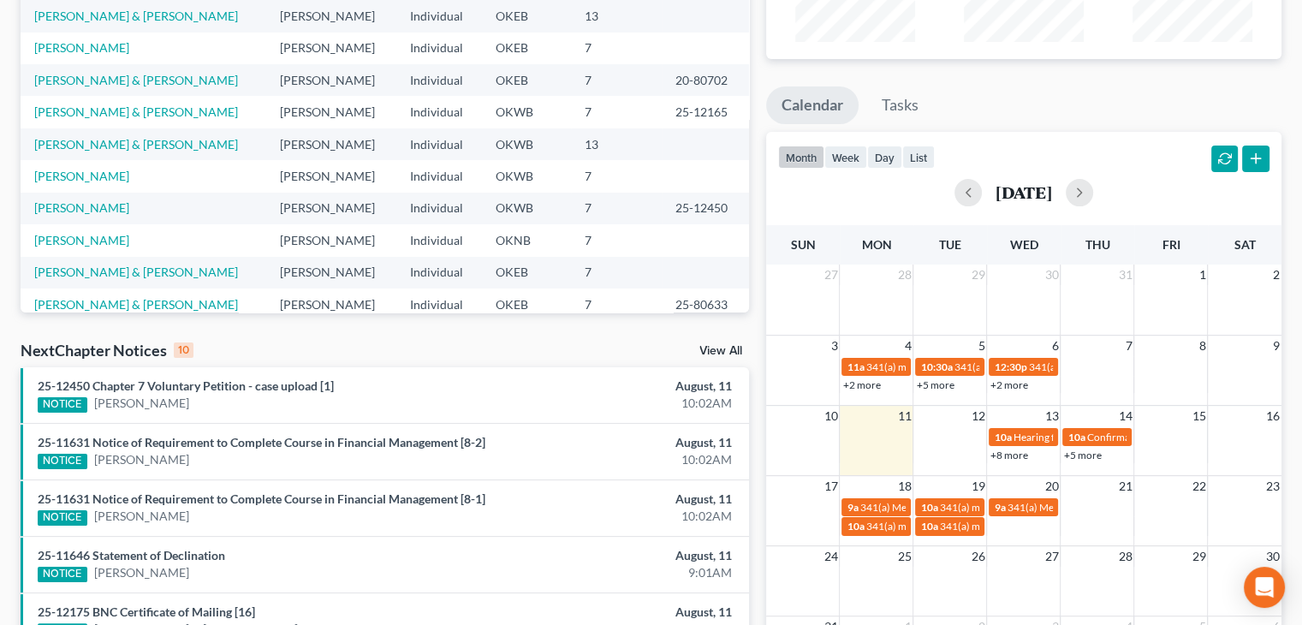
click at [1014, 456] on link "+8 more" at bounding box center [1009, 455] width 38 height 13
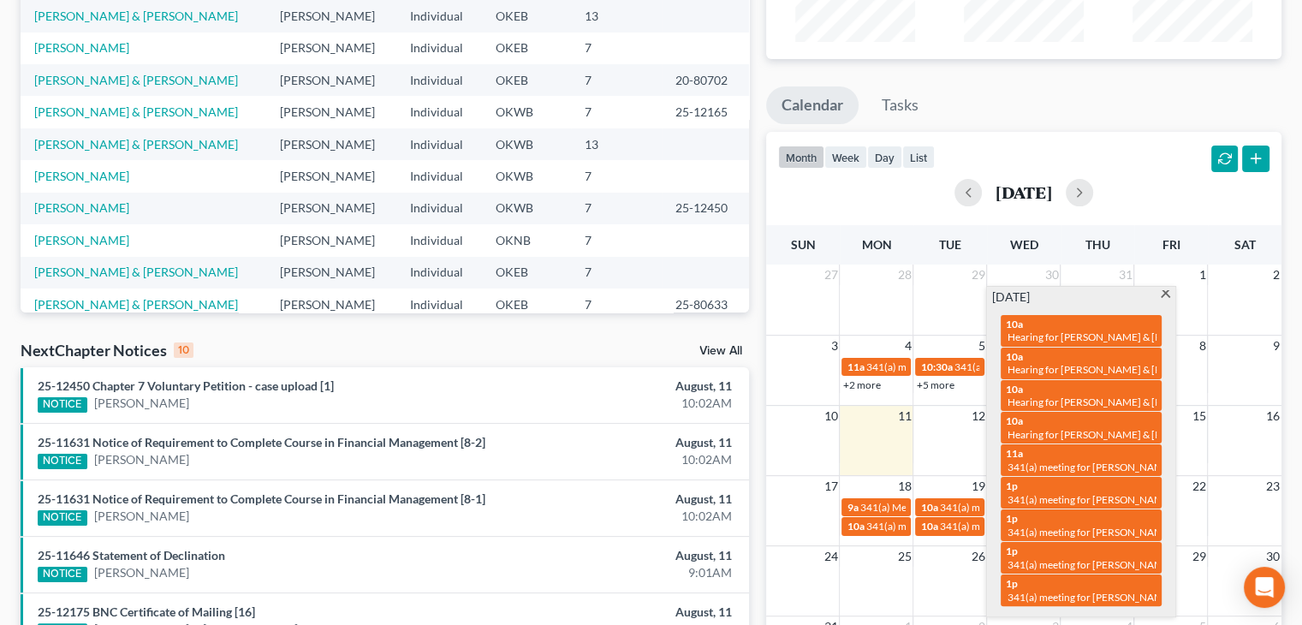
click at [908, 211] on div "[DATE]" at bounding box center [1023, 192] width 491 height 41
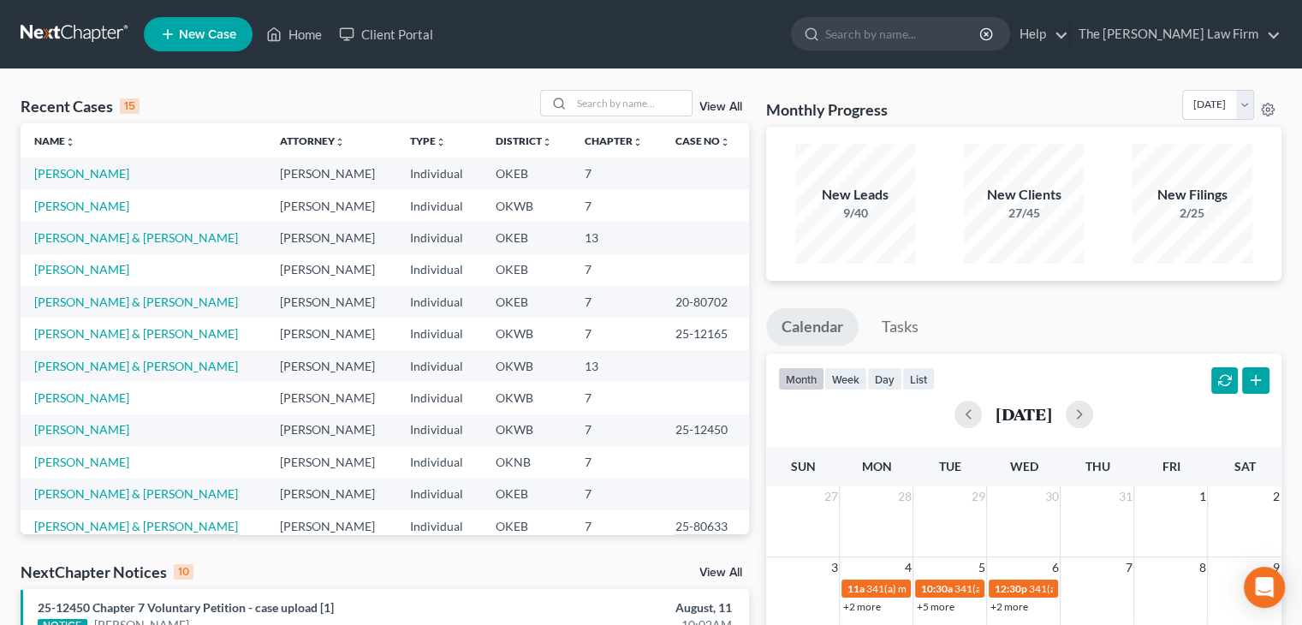
scroll to position [68, 0]
